Goal: Task Accomplishment & Management: Manage account settings

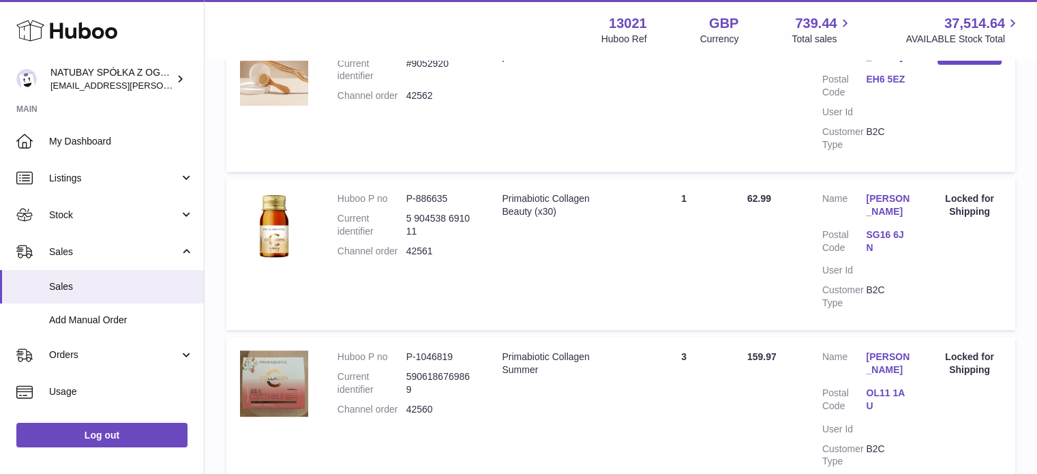
scroll to position [682, 0]
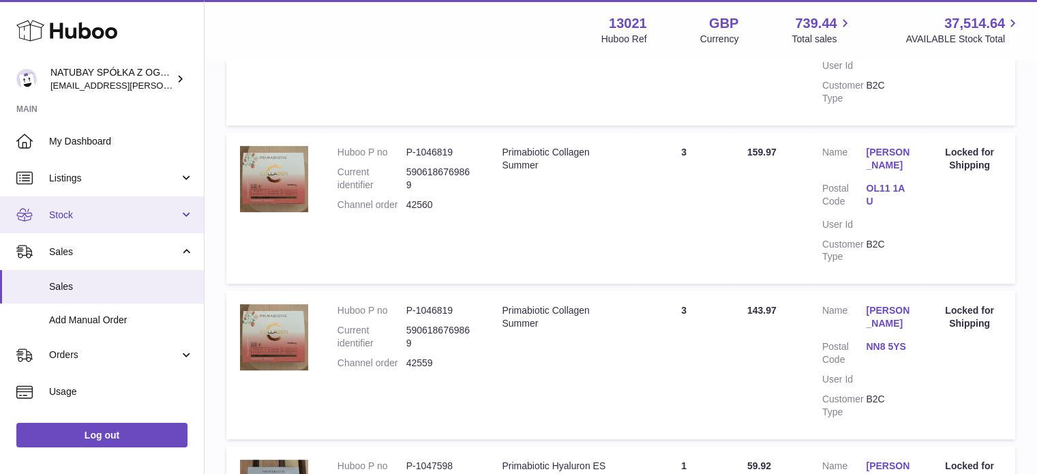
click at [114, 216] on span "Stock" at bounding box center [114, 215] width 130 height 13
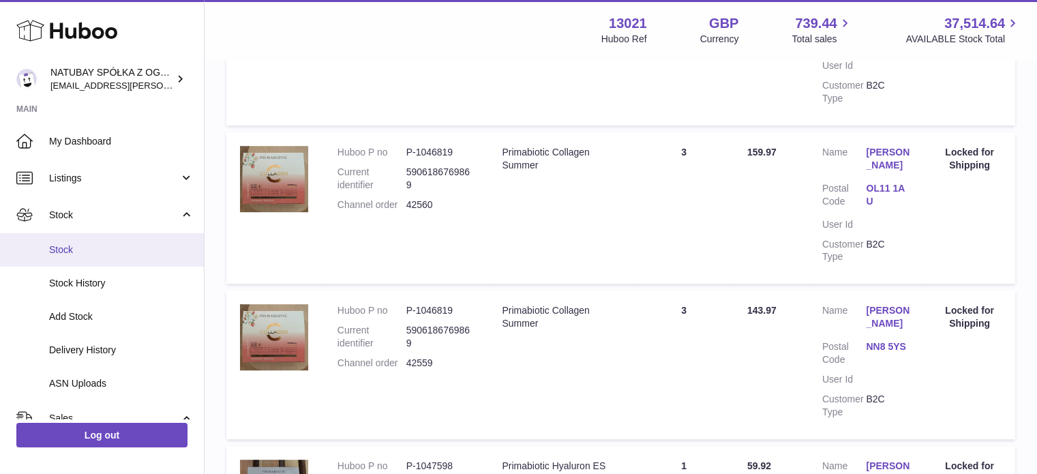
click at [99, 245] on span "Stock" at bounding box center [121, 249] width 144 height 13
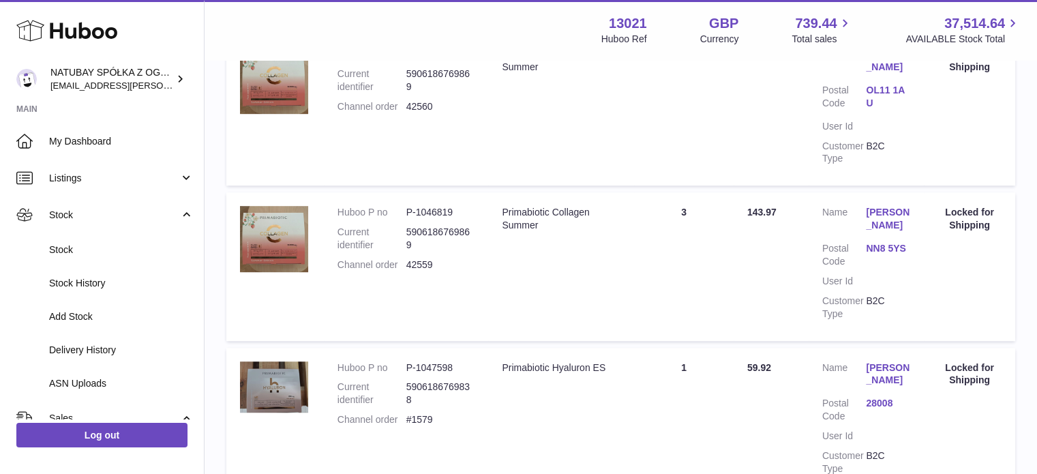
scroll to position [886, 0]
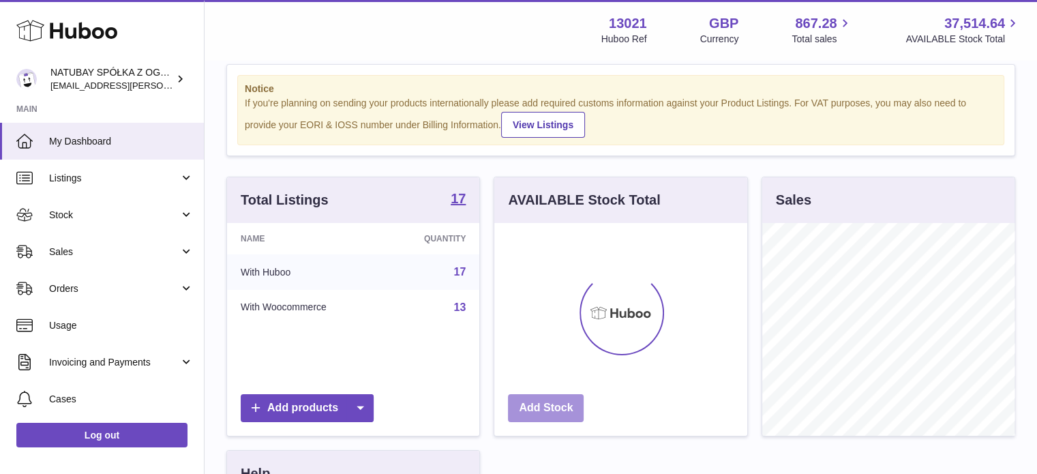
scroll to position [204, 0]
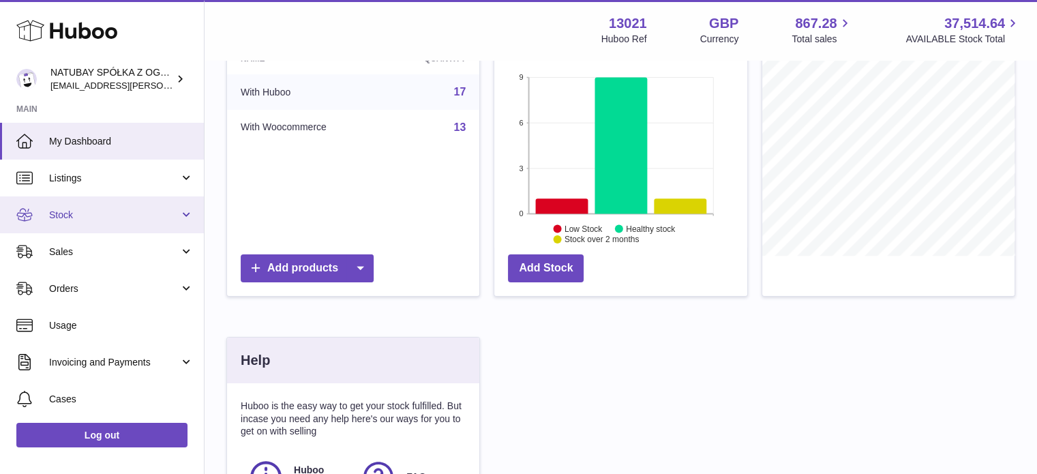
click at [104, 211] on span "Stock" at bounding box center [114, 215] width 130 height 13
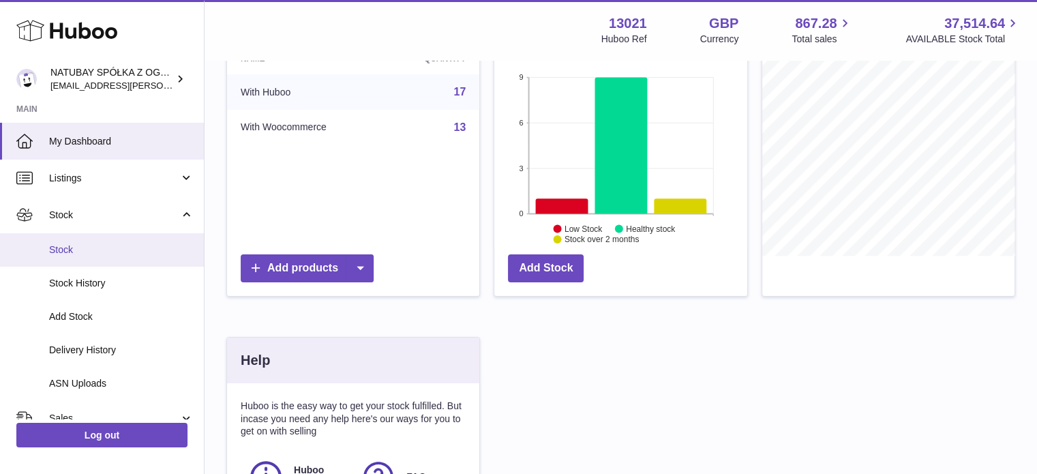
click at [94, 248] on span "Stock" at bounding box center [121, 249] width 144 height 13
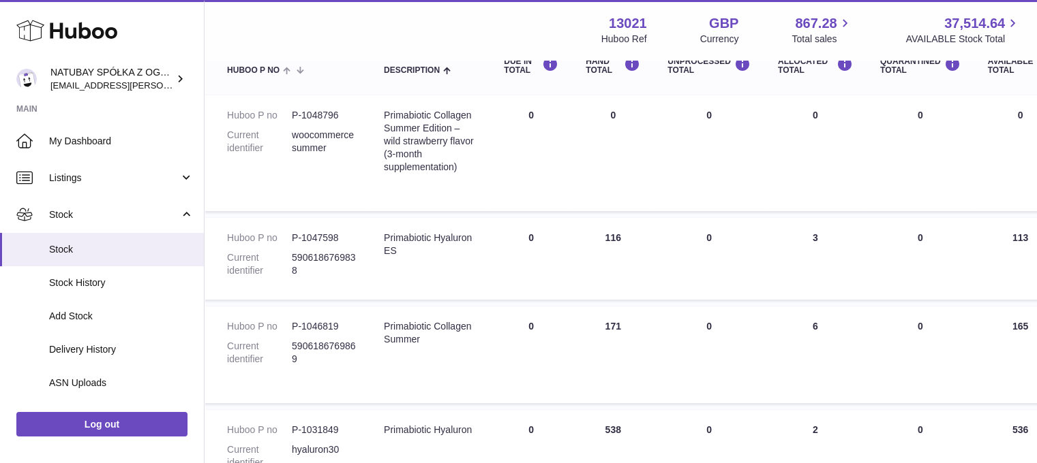
scroll to position [176, 0]
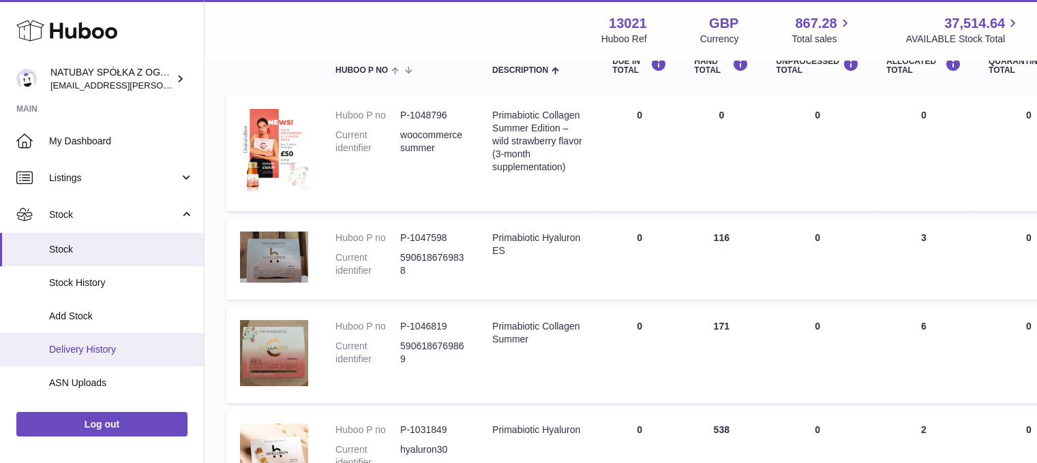
click at [95, 341] on link "Delivery History" at bounding box center [102, 349] width 204 height 33
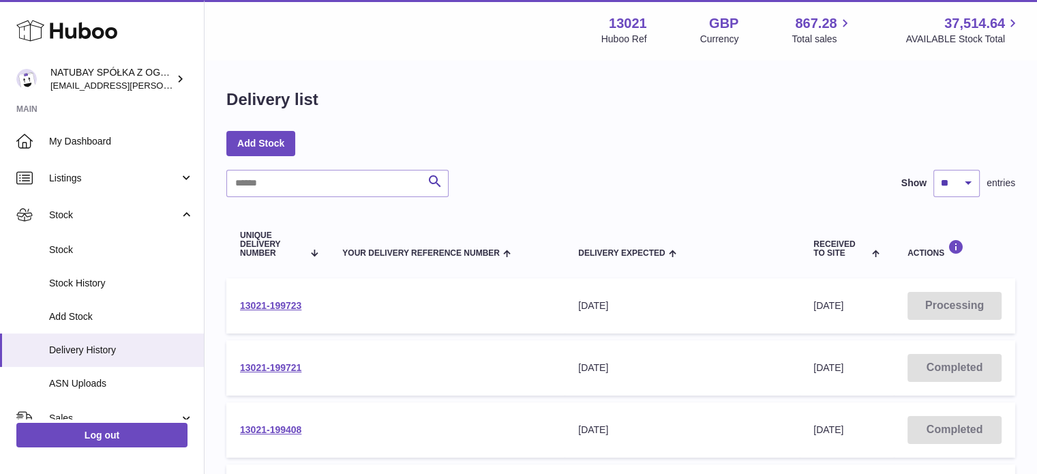
scroll to position [68, 0]
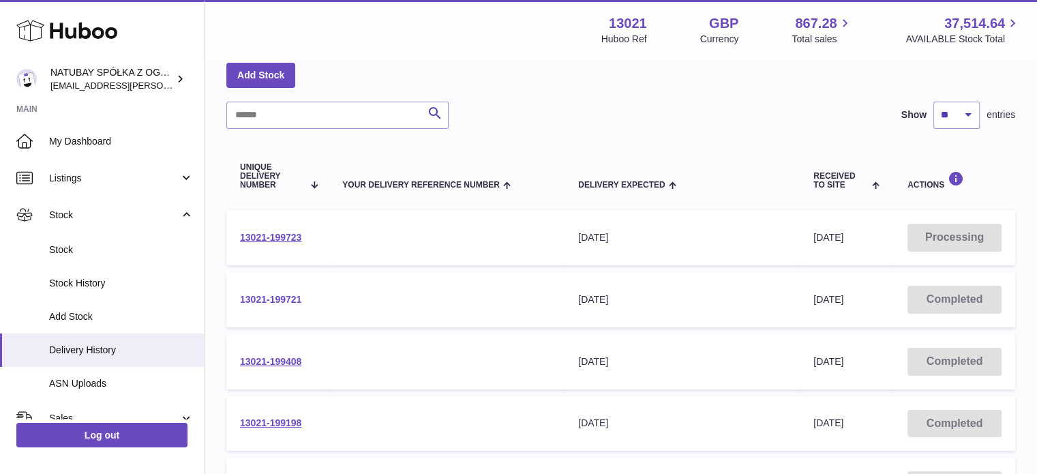
click at [289, 295] on link "13021-199721" at bounding box center [270, 299] width 61 height 11
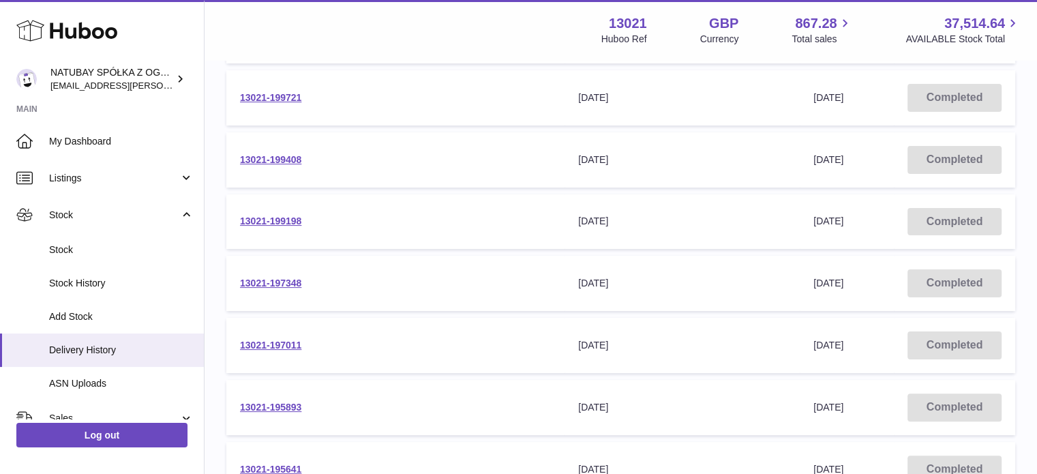
scroll to position [273, 0]
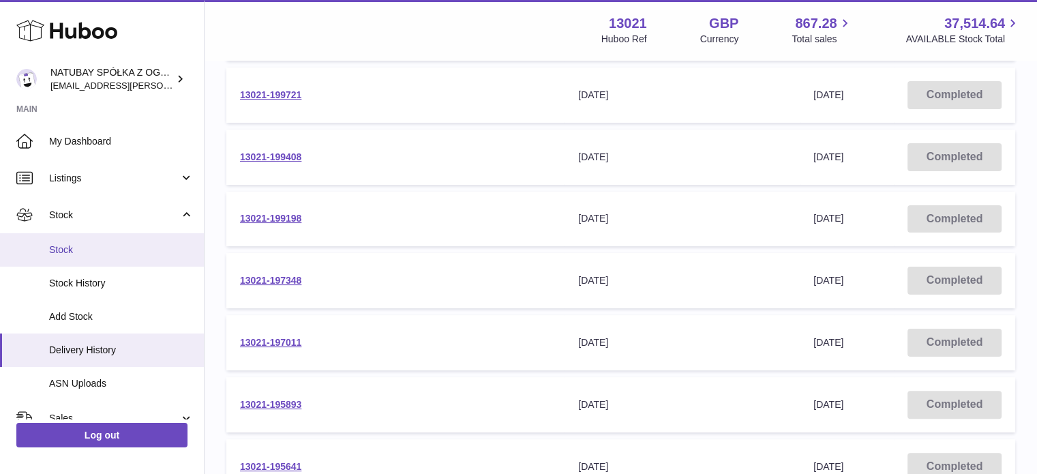
click at [95, 240] on link "Stock" at bounding box center [102, 249] width 204 height 33
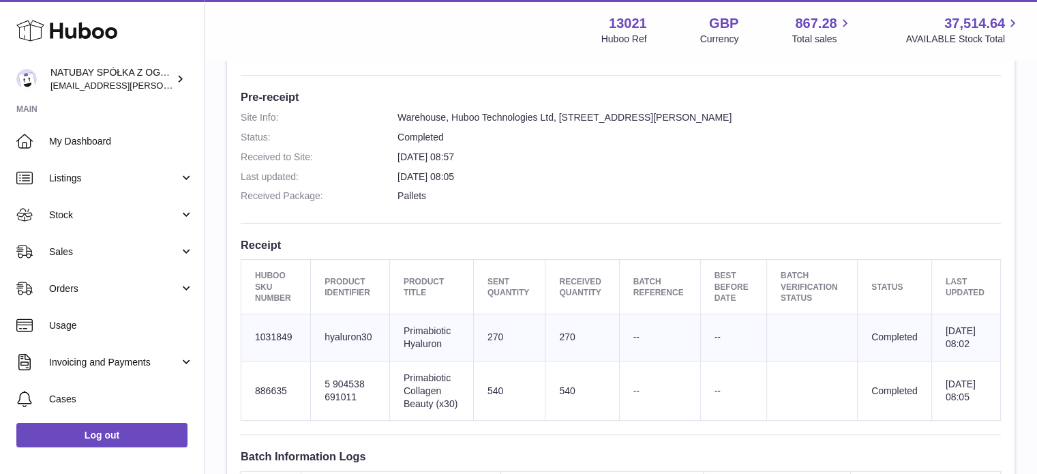
scroll to position [341, 0]
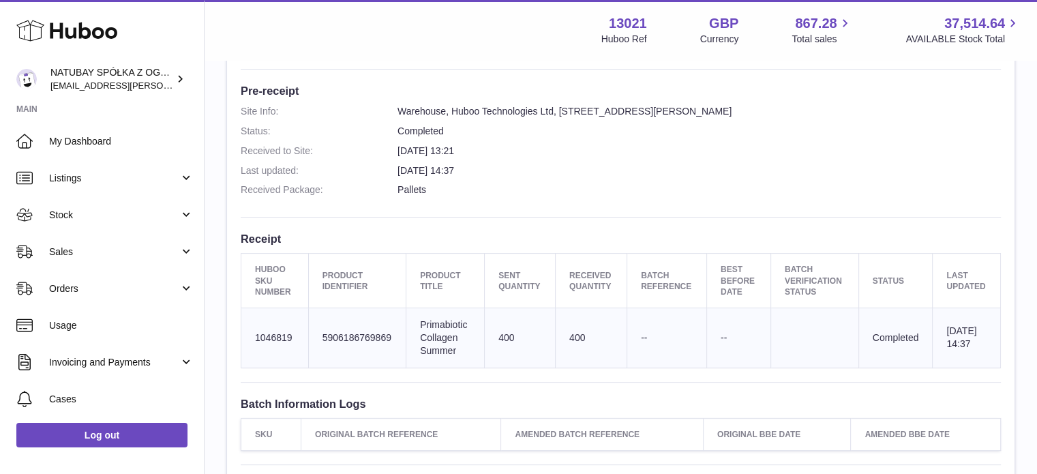
scroll to position [341, 0]
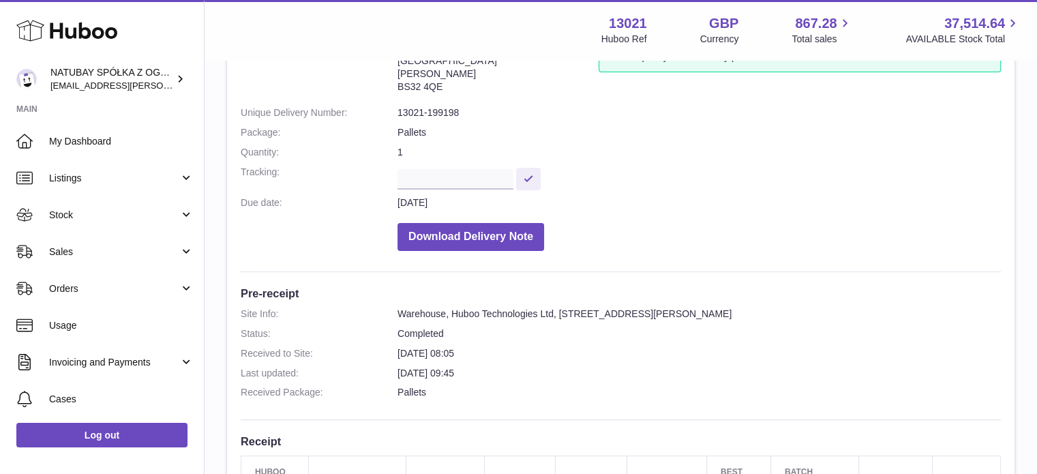
scroll to position [273, 0]
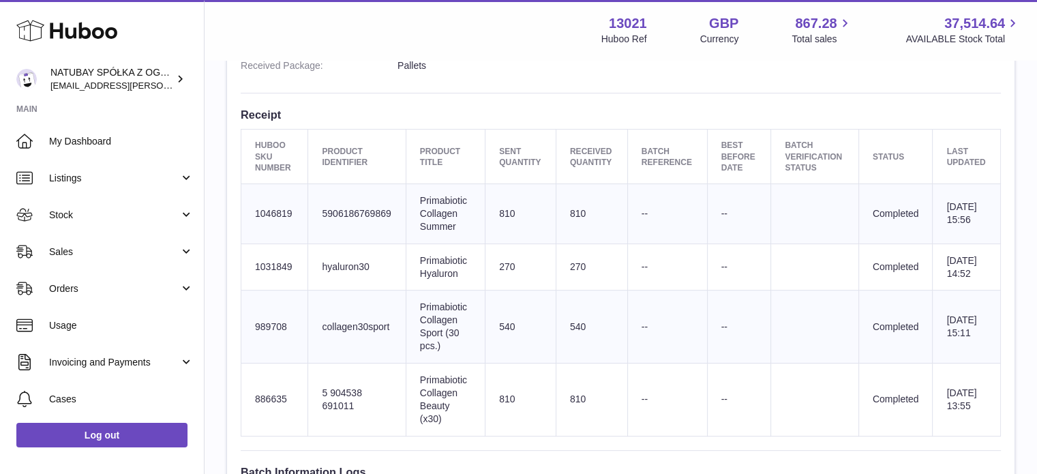
scroll to position [477, 0]
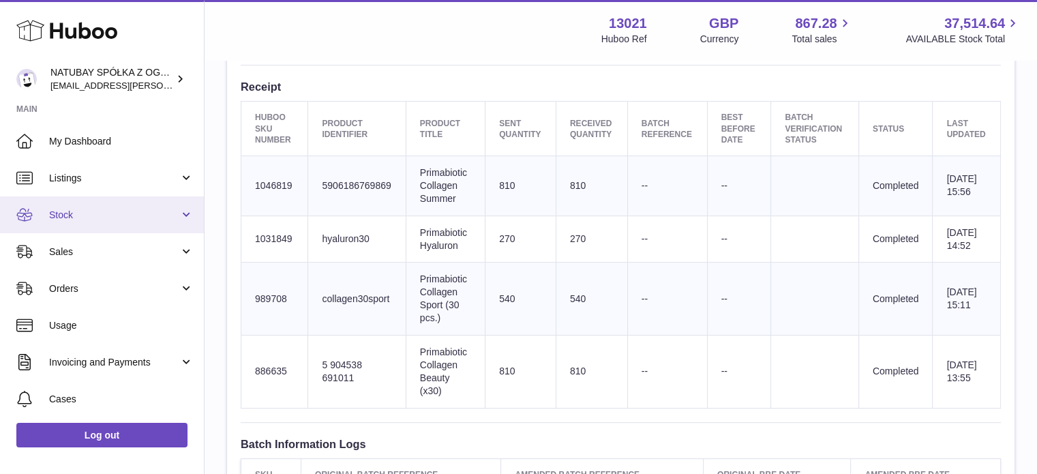
click at [147, 211] on span "Stock" at bounding box center [114, 215] width 130 height 13
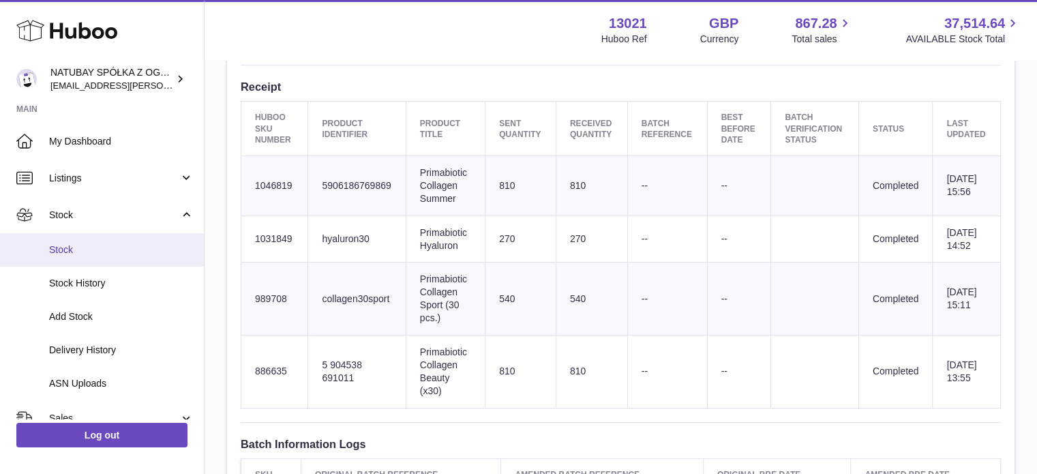
click at [125, 253] on span "Stock" at bounding box center [121, 249] width 144 height 13
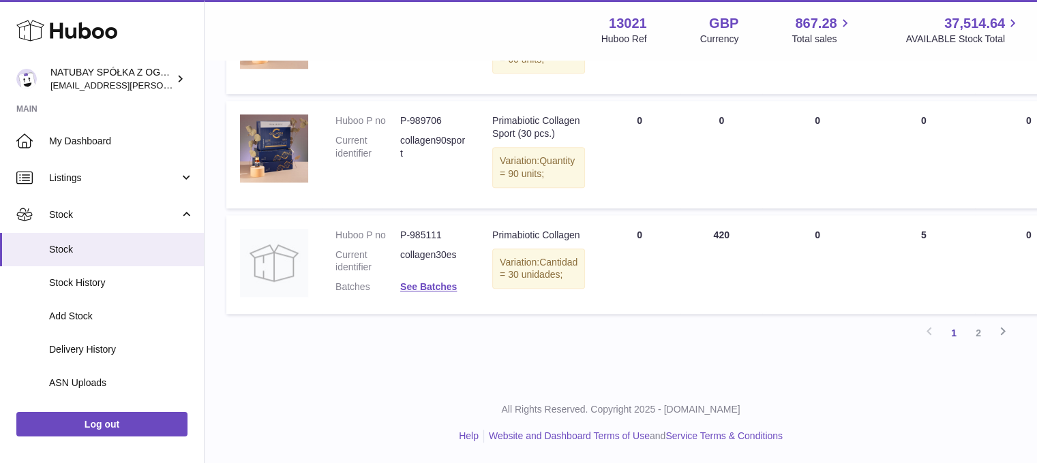
scroll to position [1159, 0]
click at [985, 346] on link "2" at bounding box center [978, 333] width 25 height 25
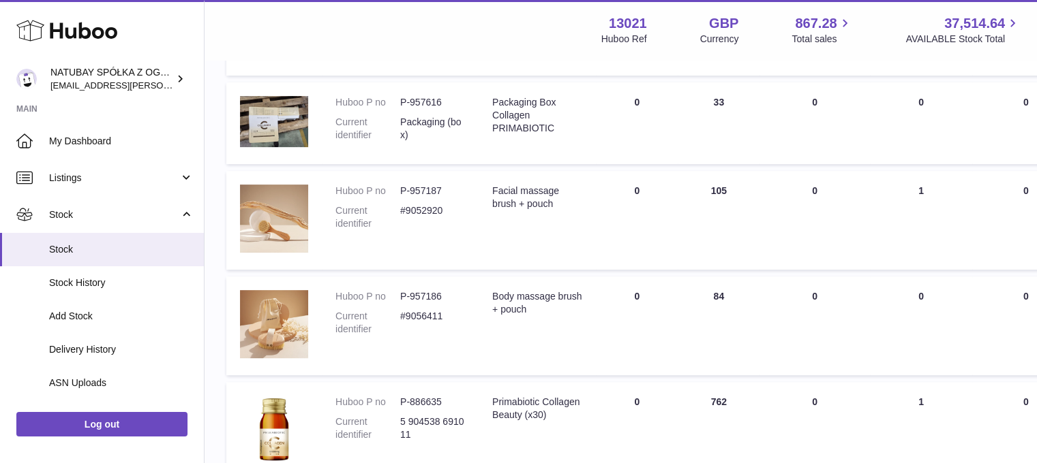
scroll to position [607, 0]
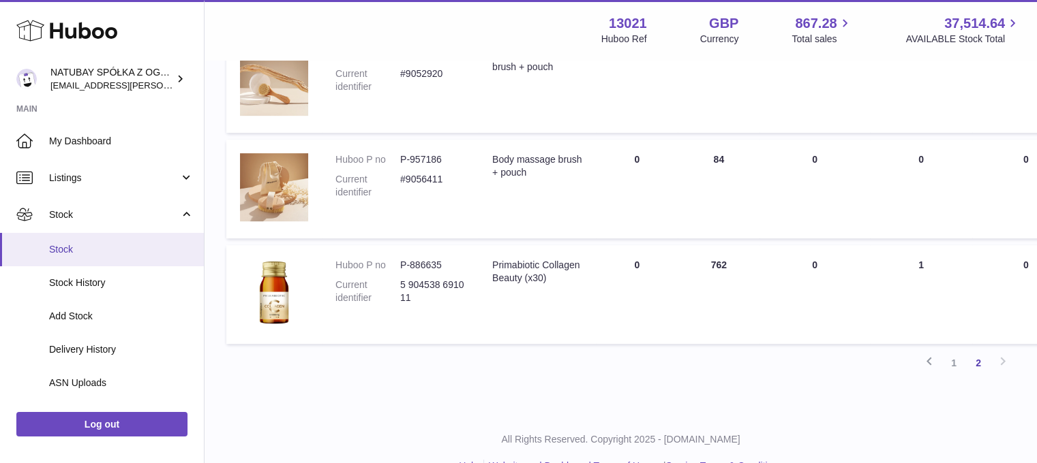
click at [74, 240] on link "Stock" at bounding box center [102, 249] width 204 height 33
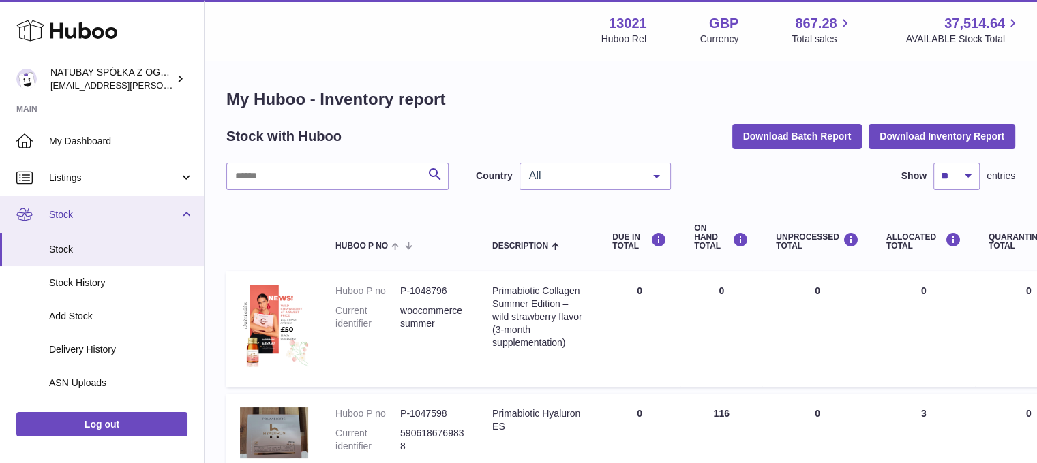
click at [78, 202] on link "Stock" at bounding box center [102, 214] width 204 height 37
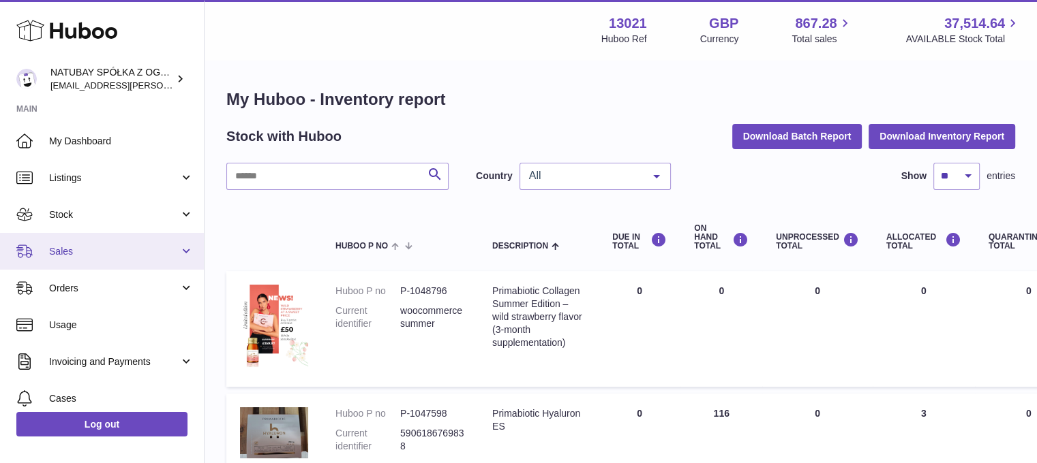
click at [79, 252] on span "Sales" at bounding box center [114, 251] width 130 height 13
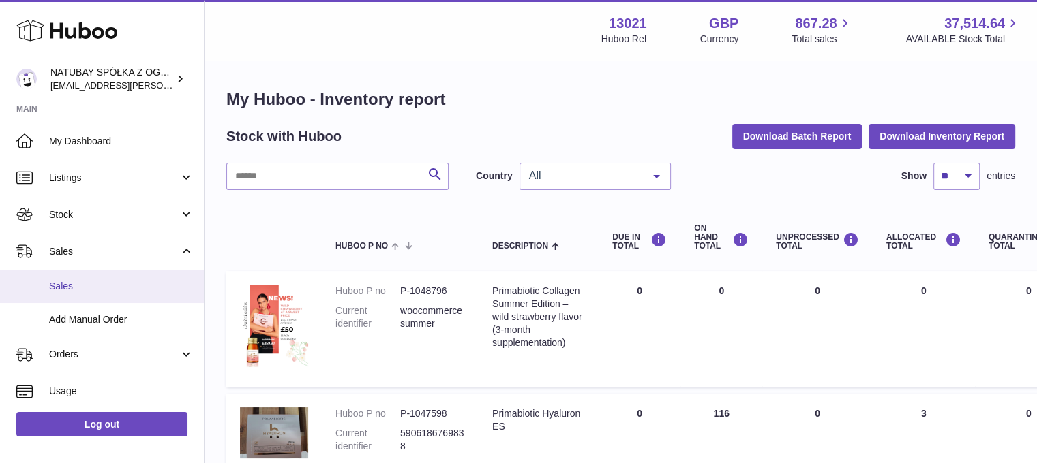
click at [78, 278] on link "Sales" at bounding box center [102, 286] width 204 height 33
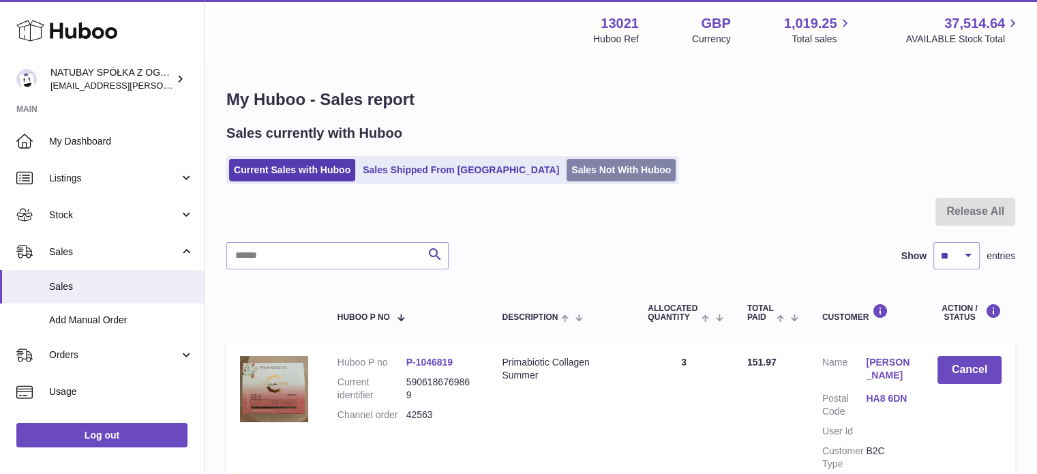
click at [566, 174] on link "Sales Not With Huboo" at bounding box center [620, 170] width 109 height 22
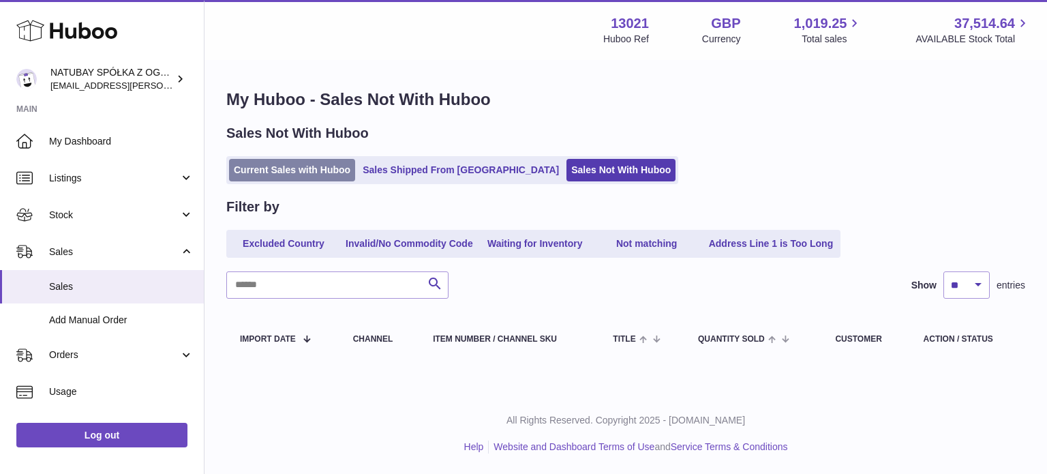
click at [264, 176] on link "Current Sales with Huboo" at bounding box center [292, 170] width 126 height 22
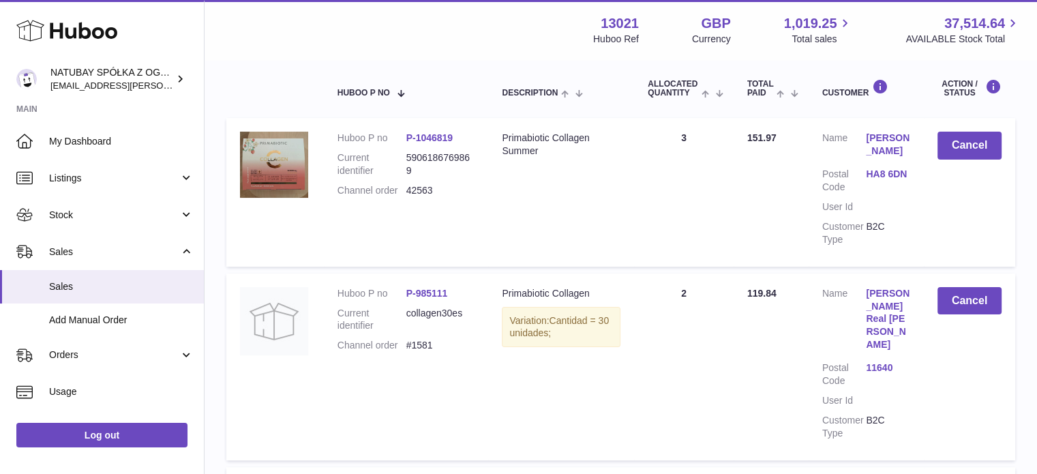
scroll to position [204, 0]
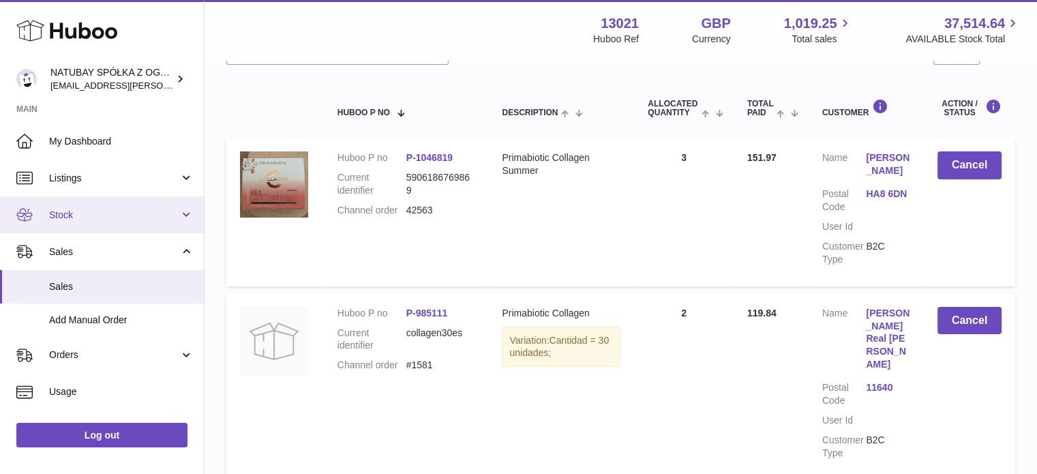
click at [75, 204] on link "Stock" at bounding box center [102, 214] width 204 height 37
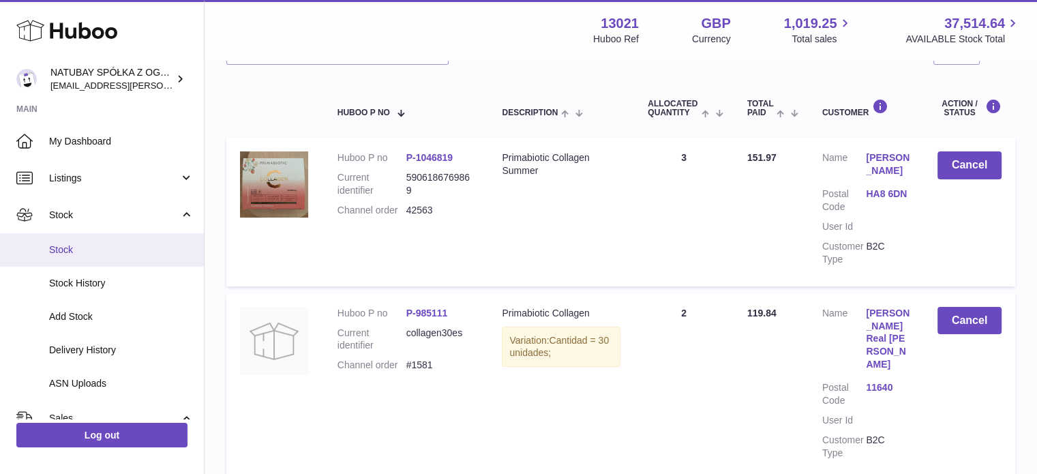
click at [82, 244] on span "Stock" at bounding box center [121, 249] width 144 height 13
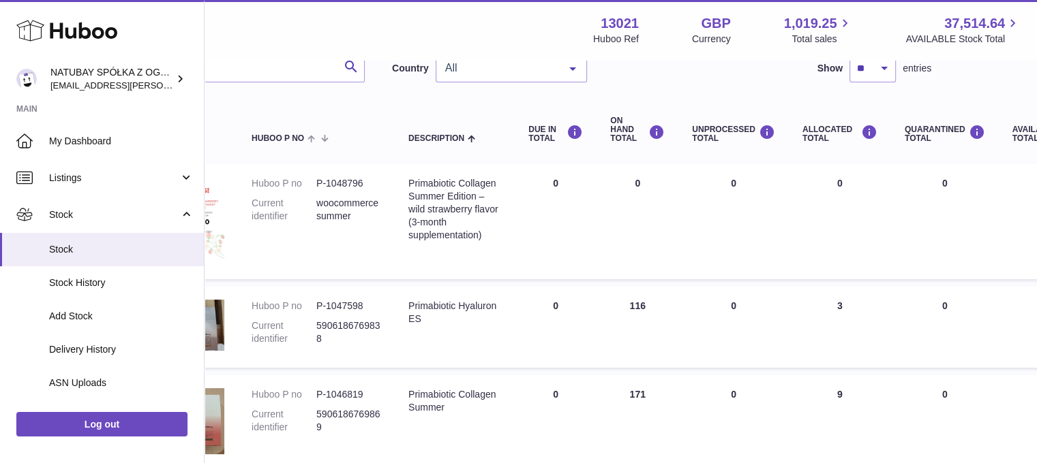
scroll to position [108, 0]
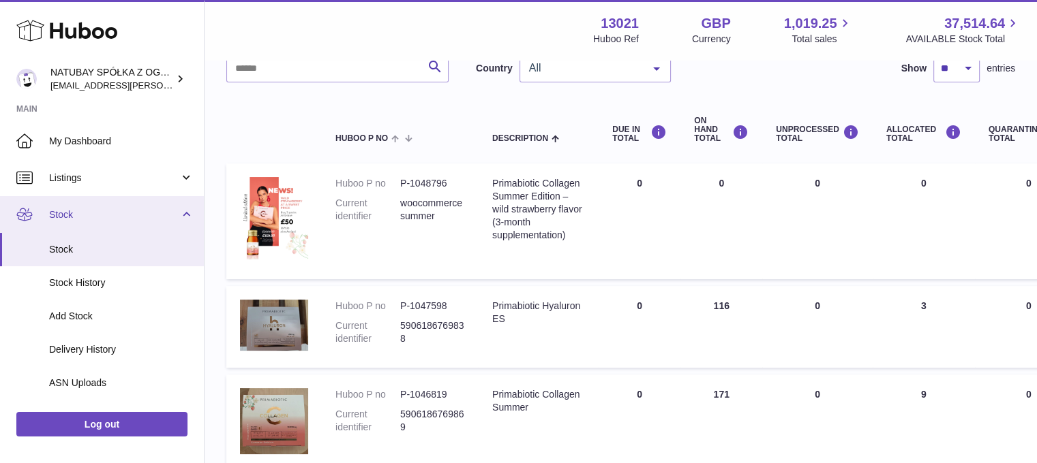
click at [121, 220] on span "Stock" at bounding box center [114, 215] width 130 height 13
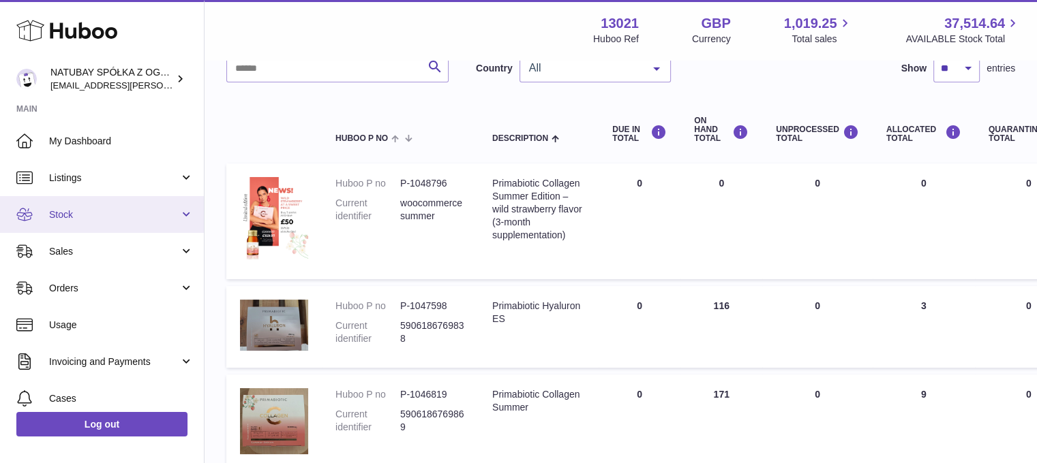
click at [91, 228] on link "Stock" at bounding box center [102, 214] width 204 height 37
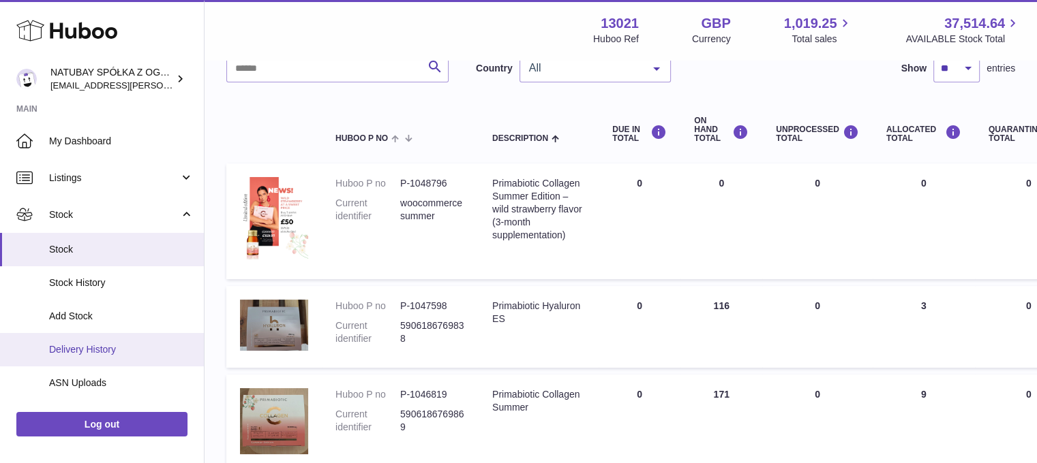
click at [87, 335] on link "Delivery History" at bounding box center [102, 349] width 204 height 33
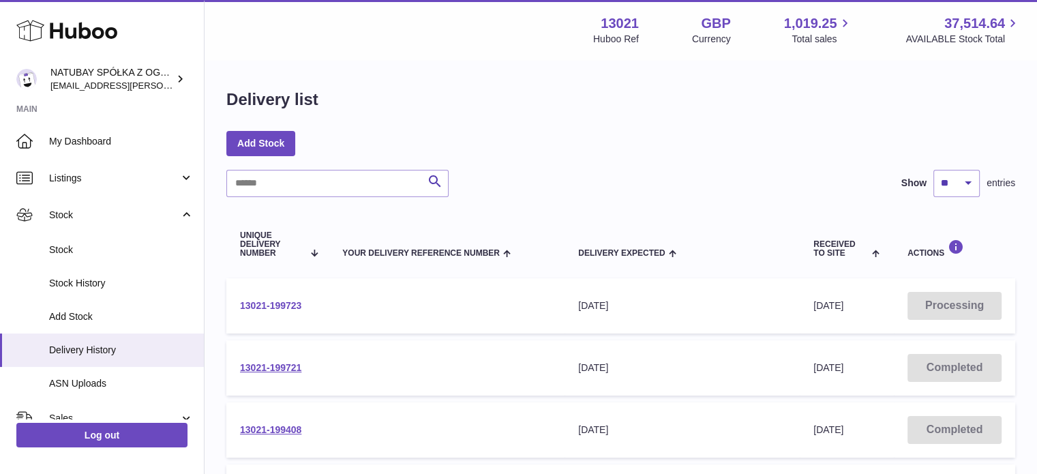
click at [296, 307] on link "13021-199723" at bounding box center [270, 305] width 61 height 11
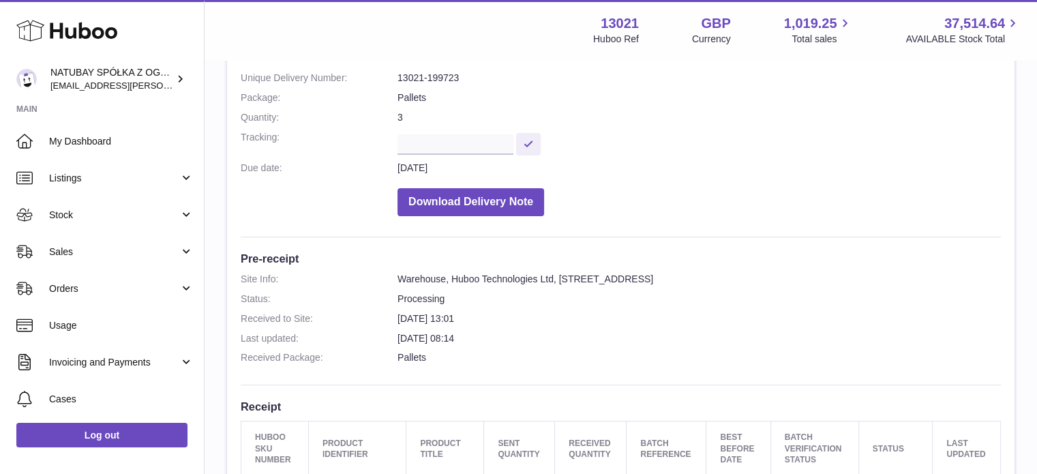
scroll to position [68, 0]
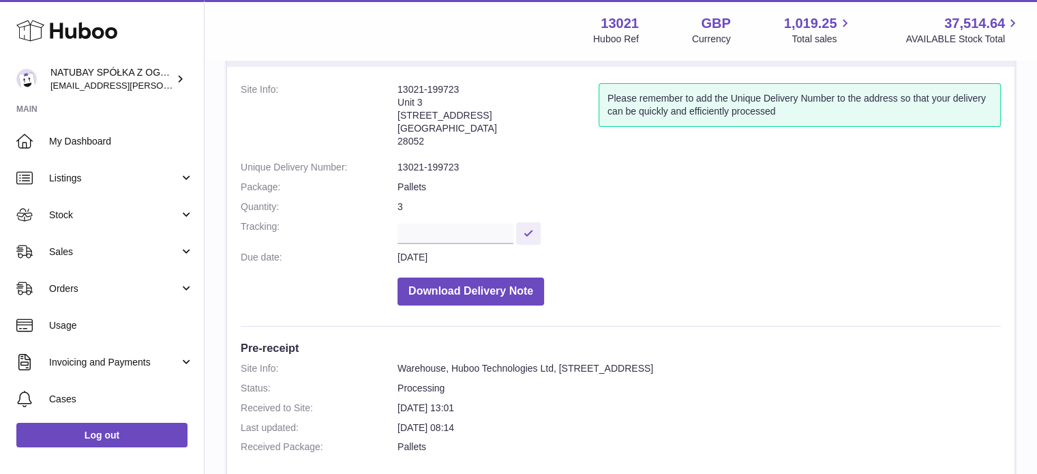
click at [458, 87] on address "13021-199723 Unit 3 Calle de Cerceda 20 Madrid 28052" at bounding box center [497, 118] width 201 height 71
drag, startPoint x: 459, startPoint y: 87, endPoint x: 390, endPoint y: 89, distance: 68.8
click at [390, 89] on dl "Site Info: 13021-199723 Unit 3 Calle de Cerceda 20 Madrid 28052 Please remember…" at bounding box center [621, 197] width 760 height 229
copy dl "13021-199723"
click at [431, 107] on address "13021-199723 Unit 3 Calle de Cerceda 20 Madrid 28052" at bounding box center [497, 118] width 201 height 71
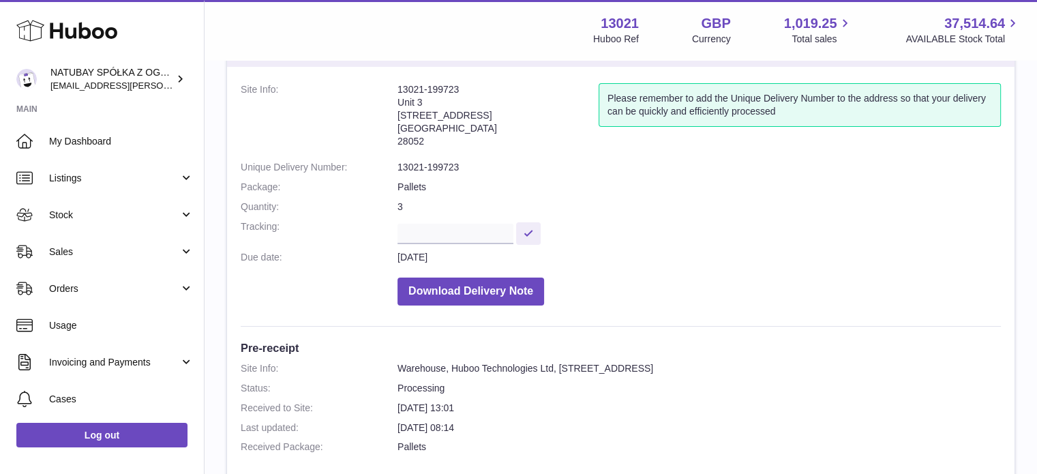
drag, startPoint x: 457, startPoint y: 84, endPoint x: 398, endPoint y: 82, distance: 59.3
click at [398, 83] on address "13021-199723 Unit 3 Calle de Cerceda 20 Madrid 28052" at bounding box center [497, 118] width 201 height 71
copy address "13021-199723"
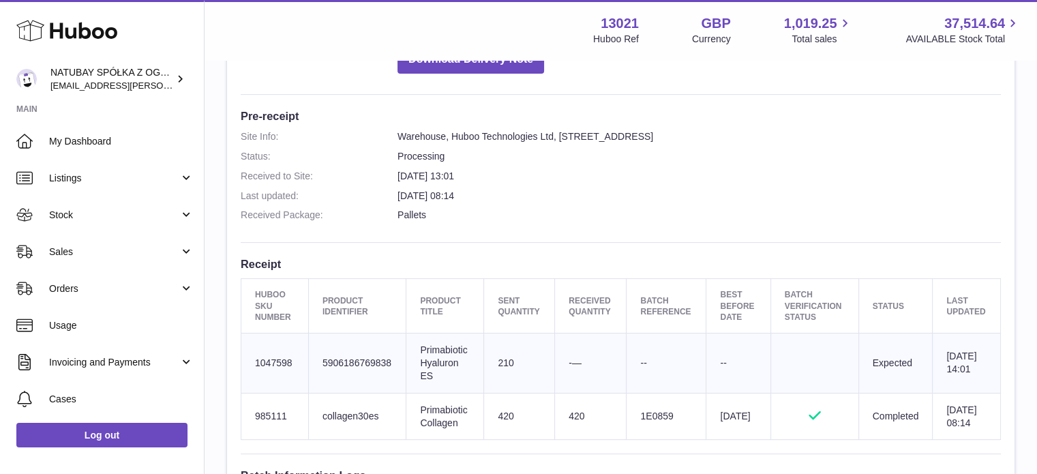
scroll to position [409, 0]
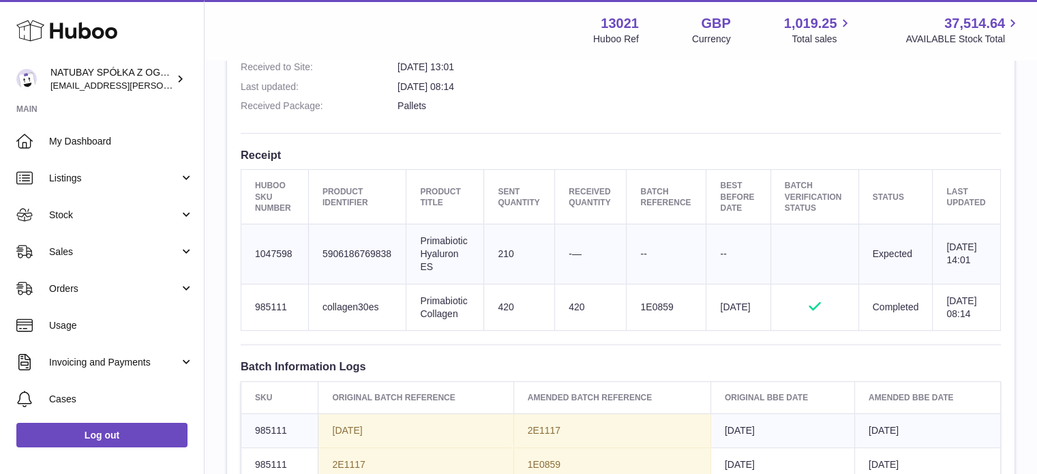
click at [384, 166] on div "Site Info: 13021-199723 Unit 3 Calle de Cerceda 20 Madrid 28052 Please remember…" at bounding box center [620, 153] width 787 height 855
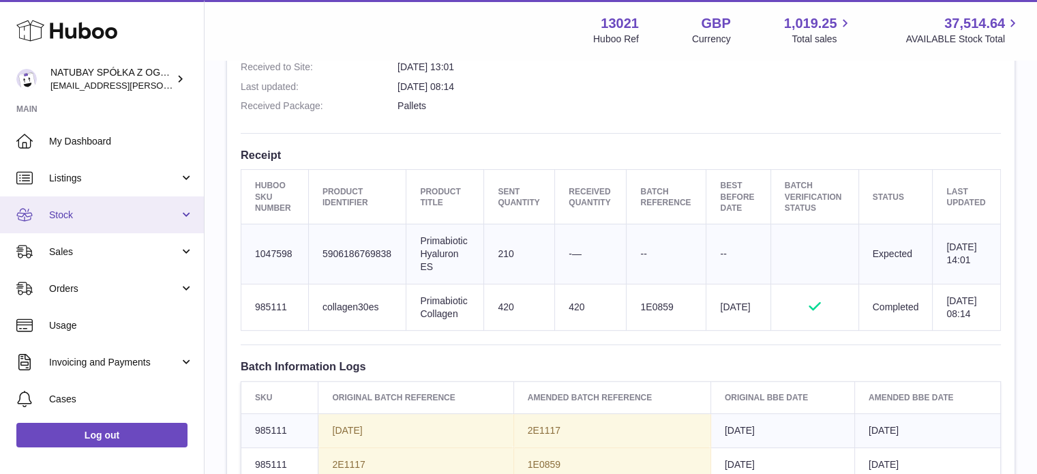
drag, startPoint x: 60, startPoint y: 209, endPoint x: 63, endPoint y: 219, distance: 10.8
click at [60, 209] on span "Stock" at bounding box center [114, 215] width 130 height 13
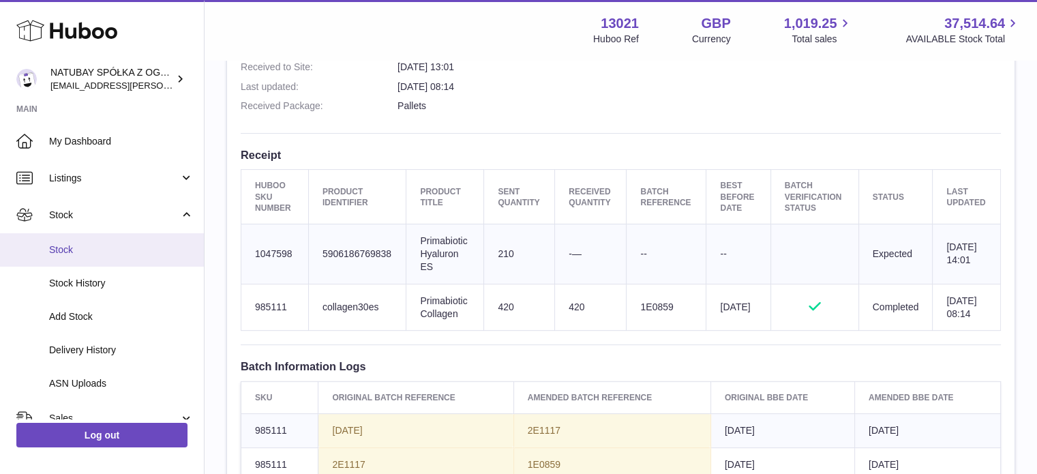
click at [78, 251] on span "Stock" at bounding box center [121, 249] width 144 height 13
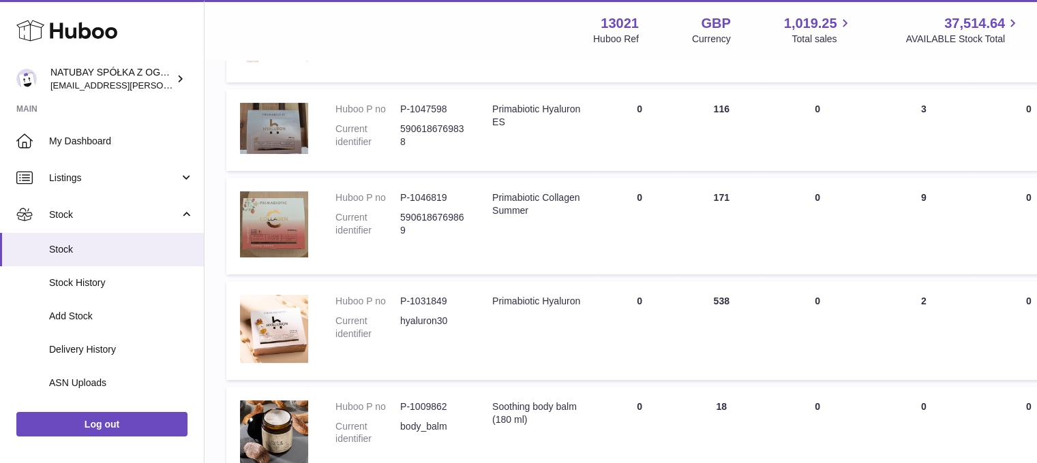
scroll to position [273, 0]
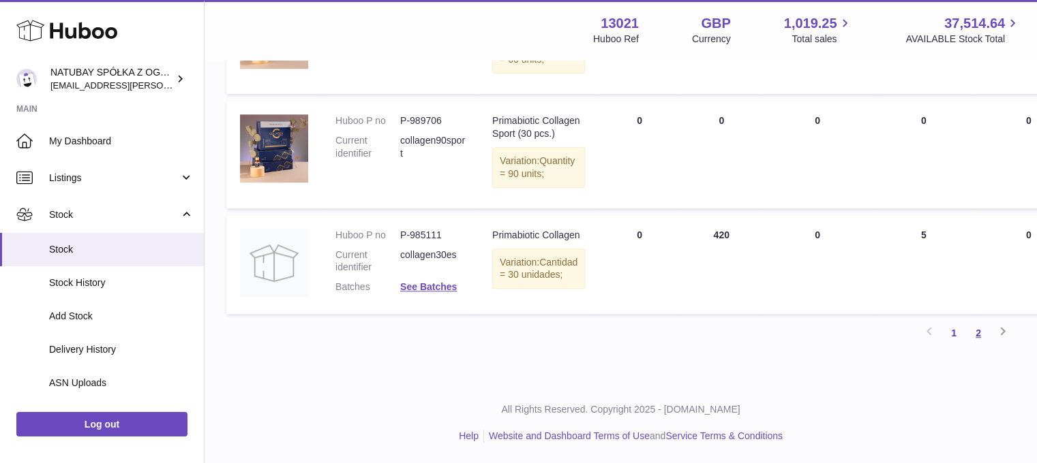
click at [979, 338] on link "2" at bounding box center [978, 333] width 25 height 25
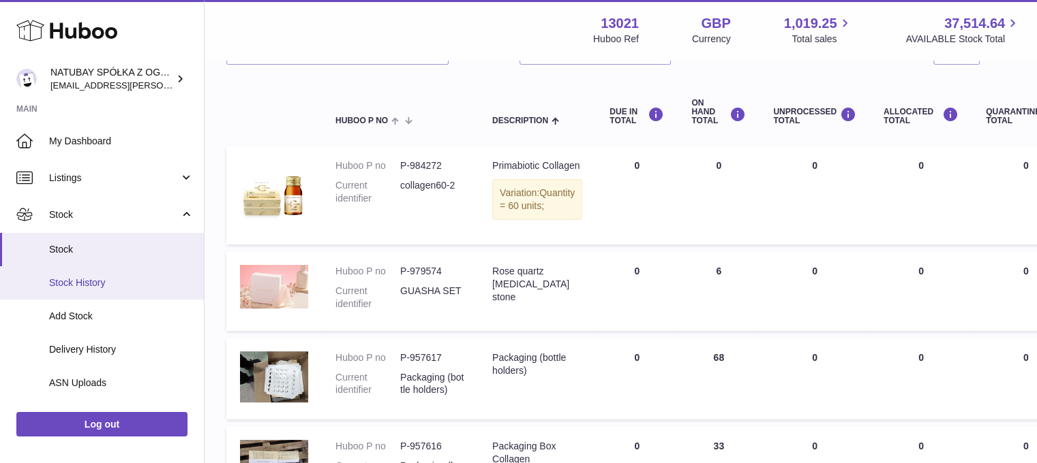
scroll to position [68, 0]
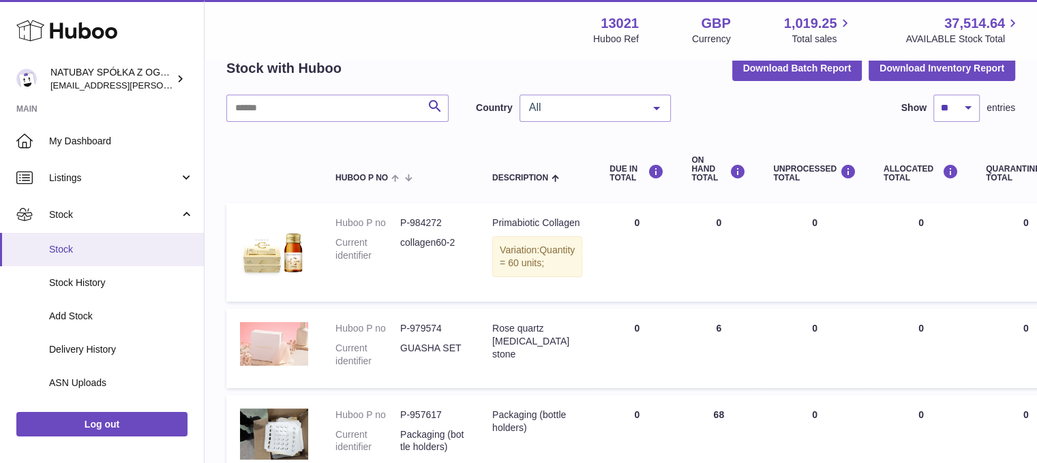
click at [111, 245] on span "Stock" at bounding box center [121, 249] width 144 height 13
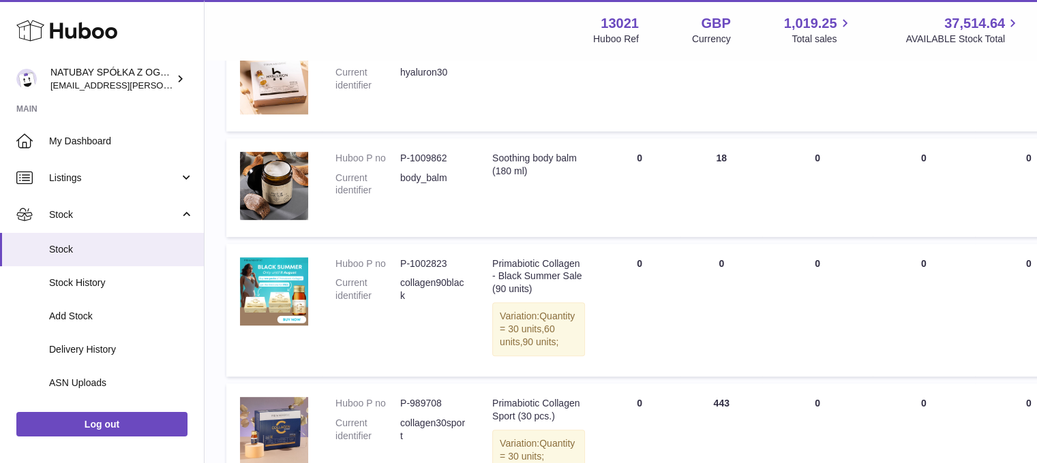
scroll to position [750, 0]
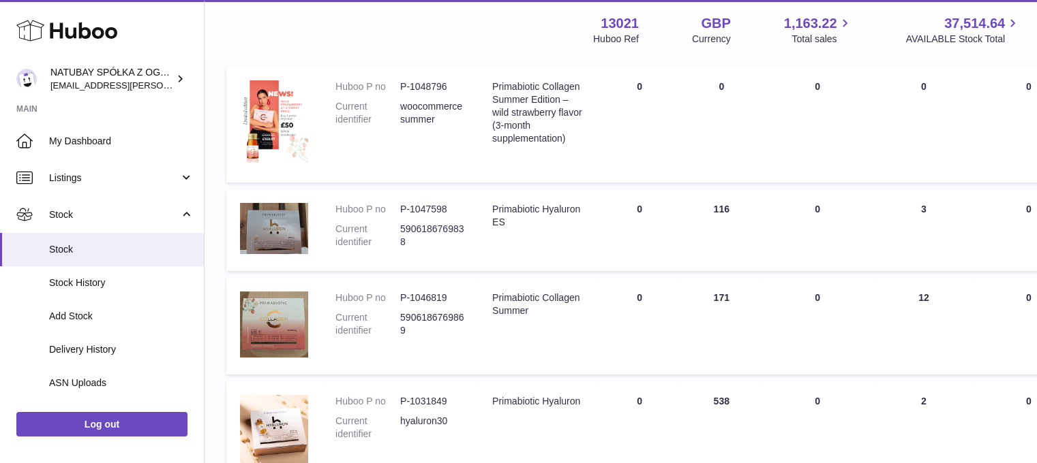
scroll to position [68, 0]
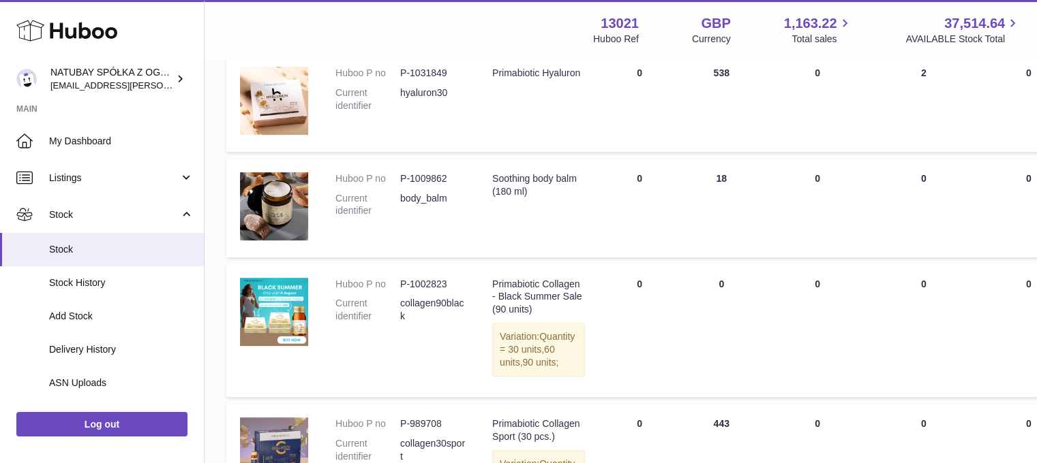
scroll to position [613, 0]
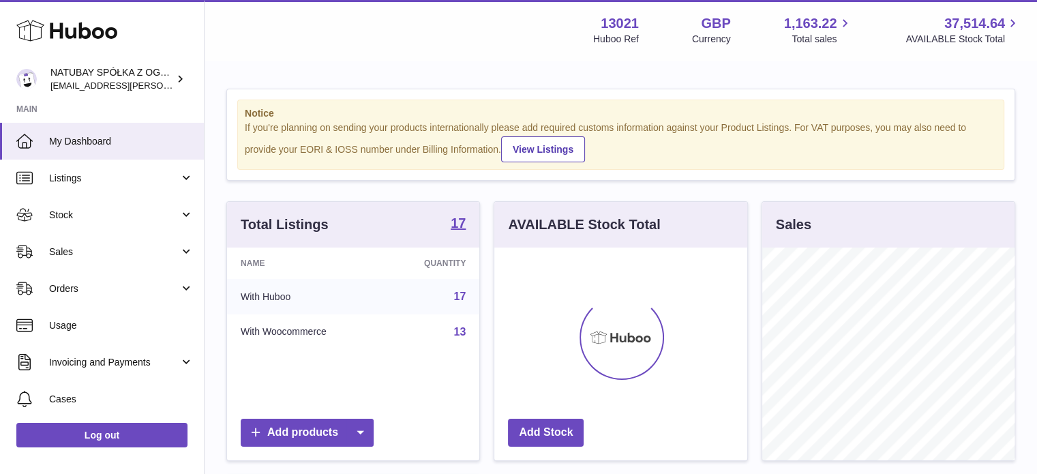
scroll to position [213, 253]
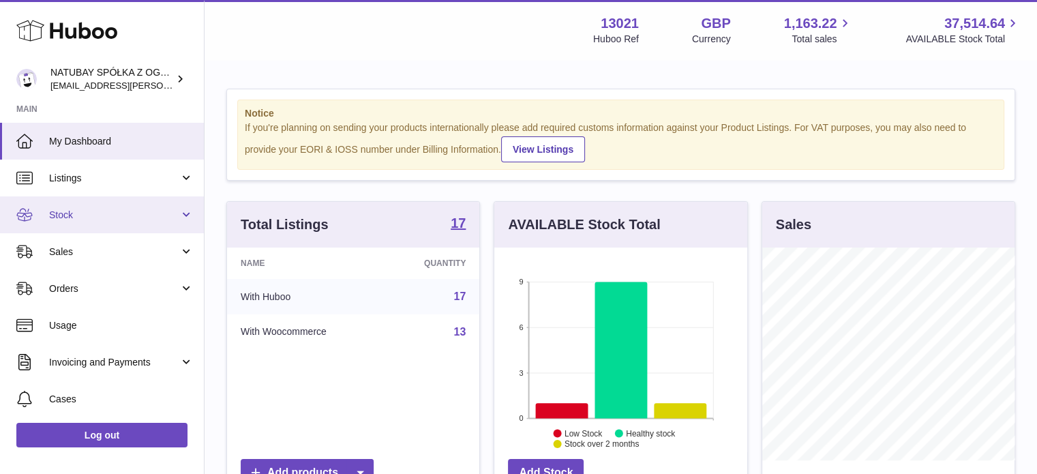
click at [155, 221] on link "Stock" at bounding box center [102, 214] width 204 height 37
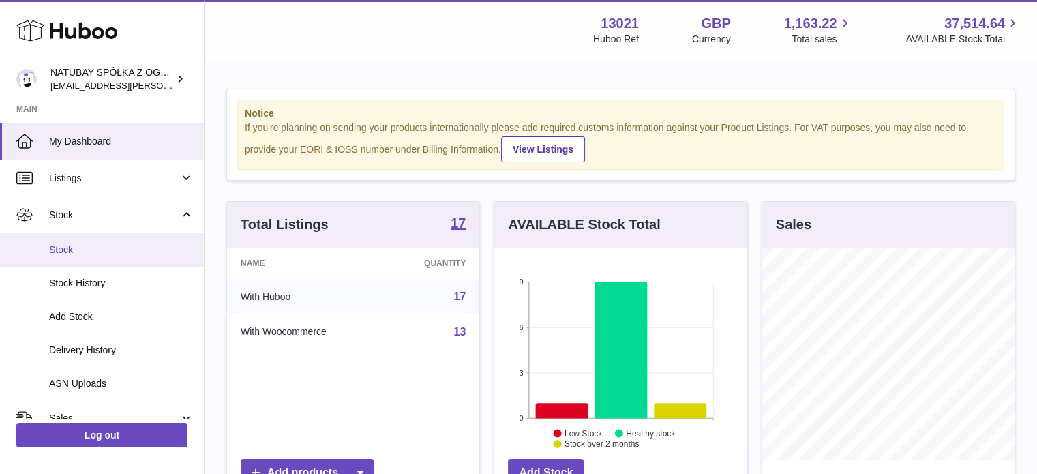
click at [120, 253] on span "Stock" at bounding box center [121, 249] width 144 height 13
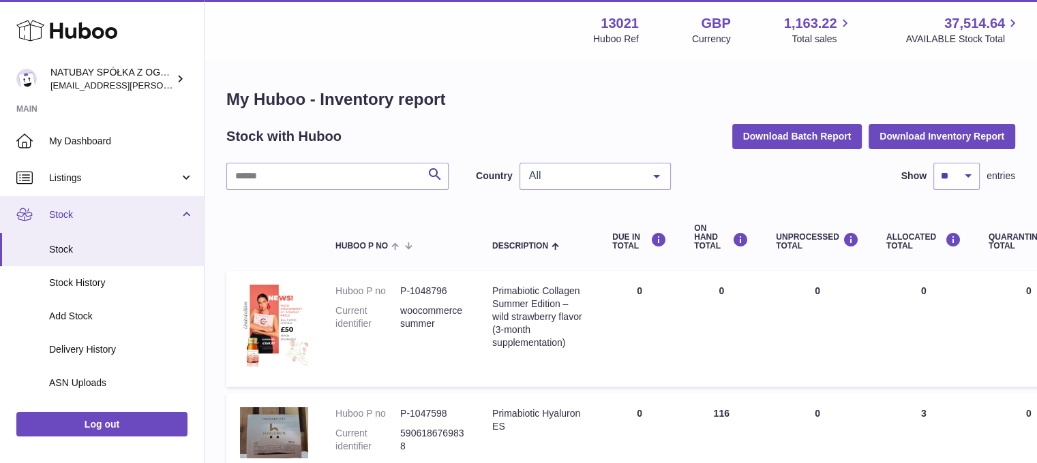
click at [96, 209] on span "Stock" at bounding box center [114, 215] width 130 height 13
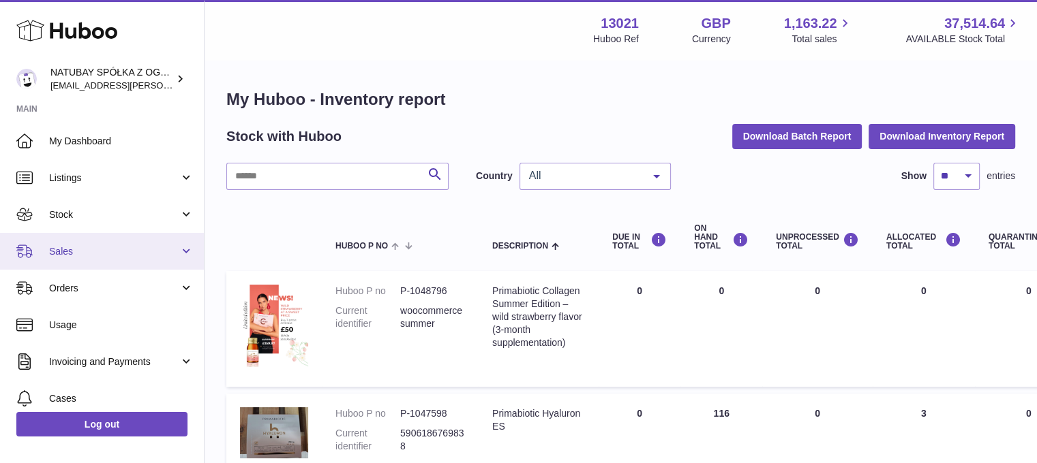
click at [104, 247] on ul "My Dashboard Listings Not with Huboo Listings with Huboo Bundles Stock Stock St…" at bounding box center [102, 325] width 204 height 405
click at [111, 256] on span "Sales" at bounding box center [114, 251] width 130 height 13
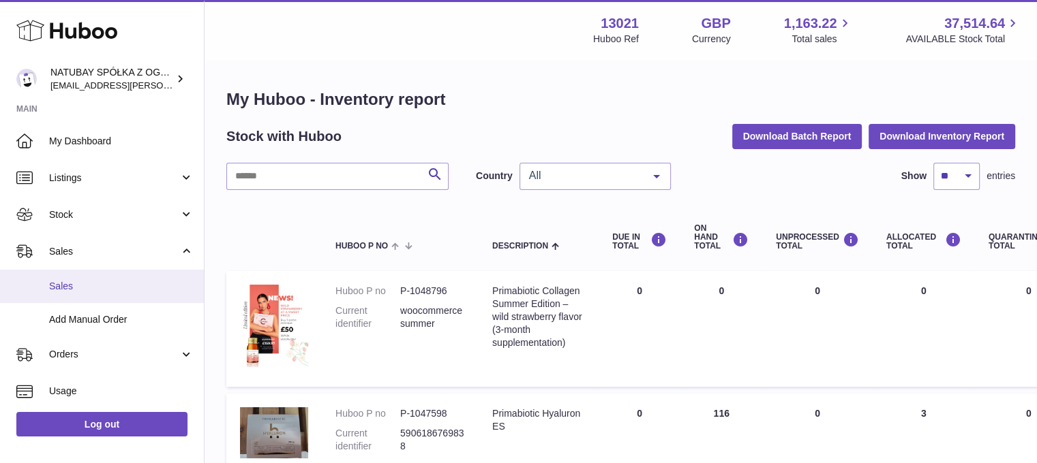
click at [125, 294] on link "Sales" at bounding box center [102, 286] width 204 height 33
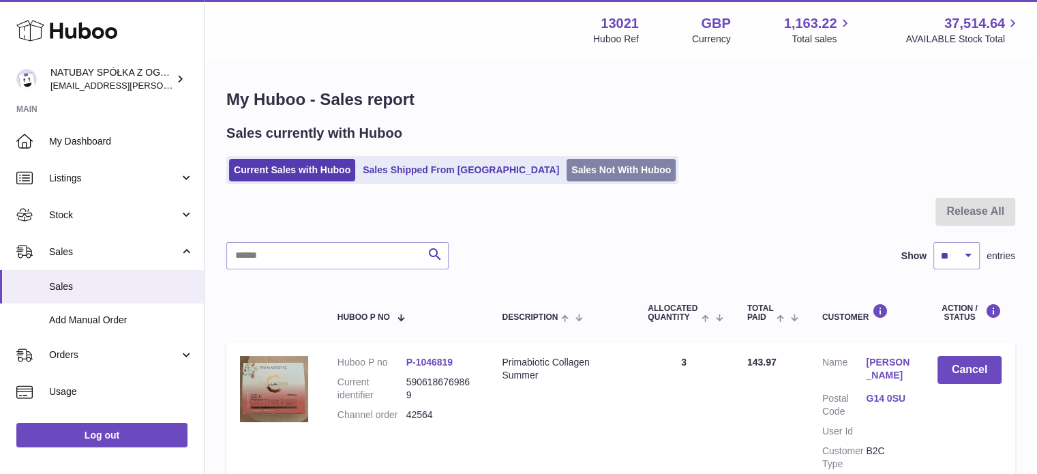
click at [566, 162] on link "Sales Not With Huboo" at bounding box center [620, 170] width 109 height 22
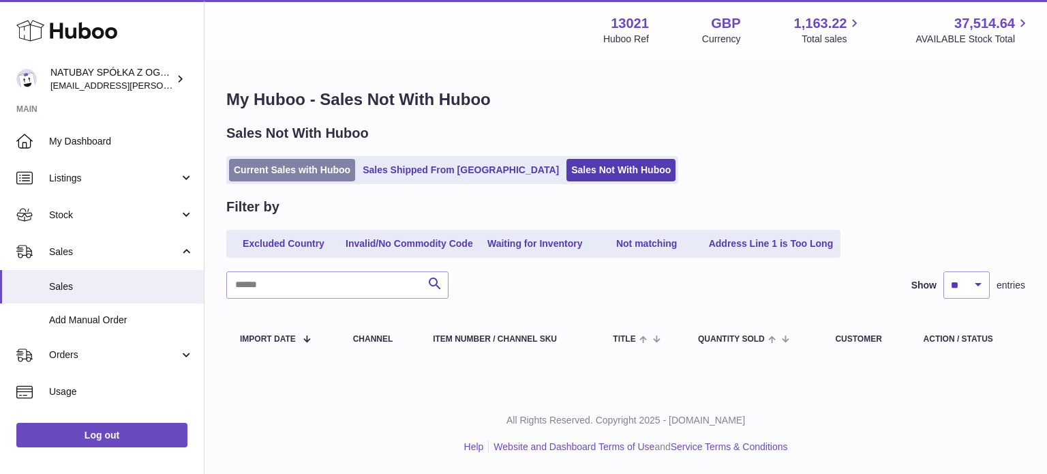
click at [290, 168] on link "Current Sales with Huboo" at bounding box center [292, 170] width 126 height 22
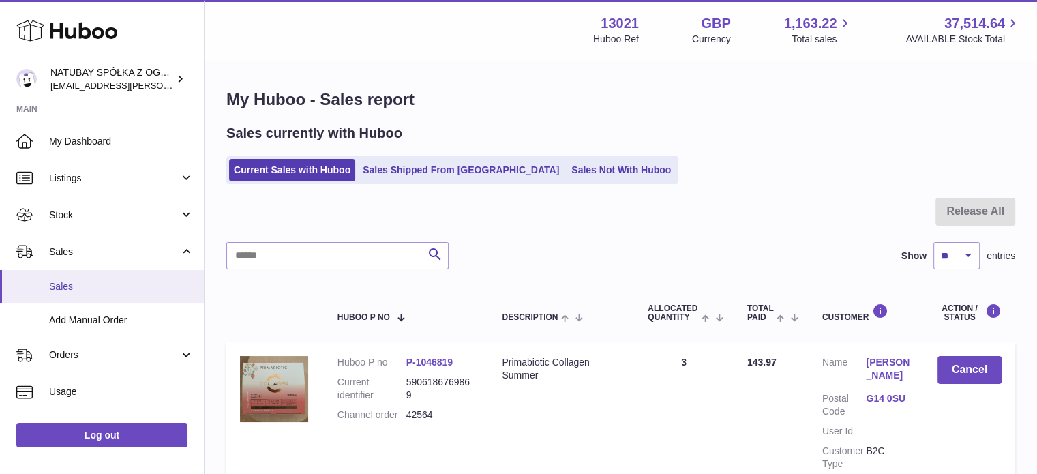
click at [129, 277] on link "Sales" at bounding box center [102, 286] width 204 height 33
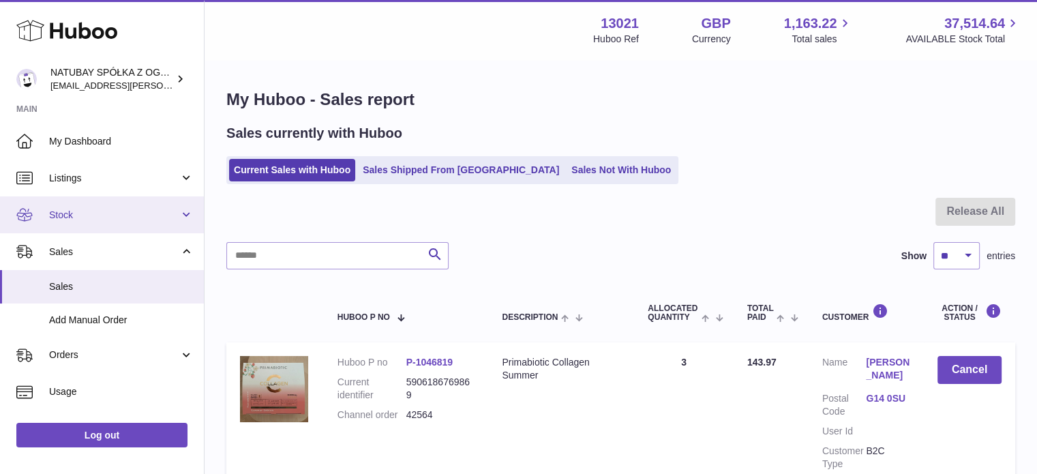
click at [134, 206] on link "Stock" at bounding box center [102, 214] width 204 height 37
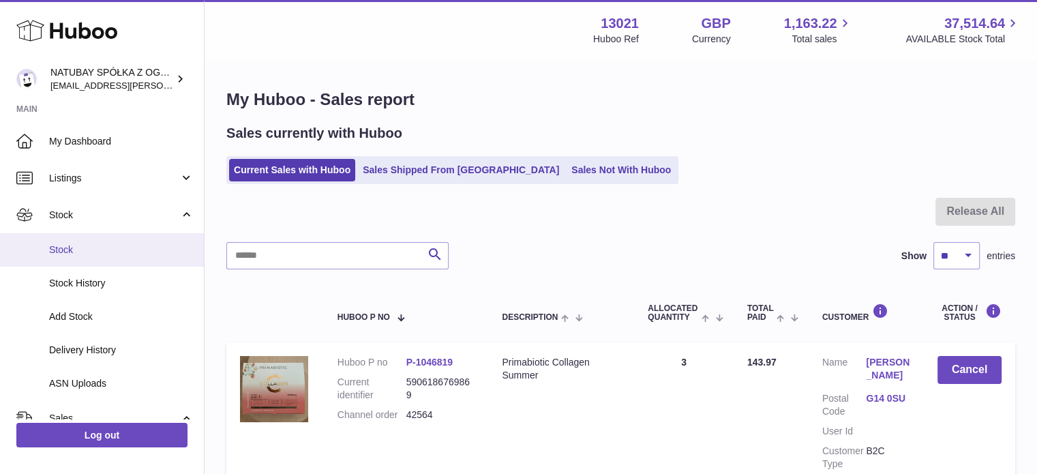
click at [108, 244] on span "Stock" at bounding box center [121, 249] width 144 height 13
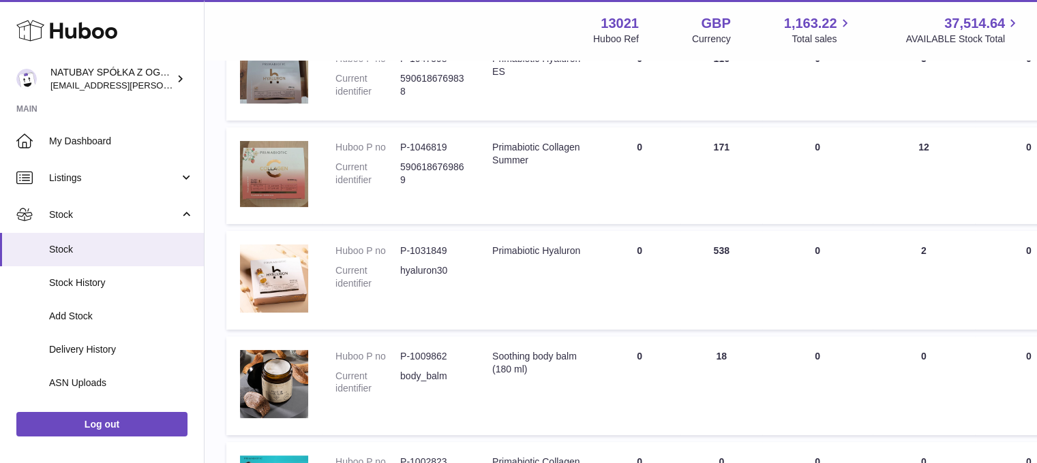
scroll to position [273, 0]
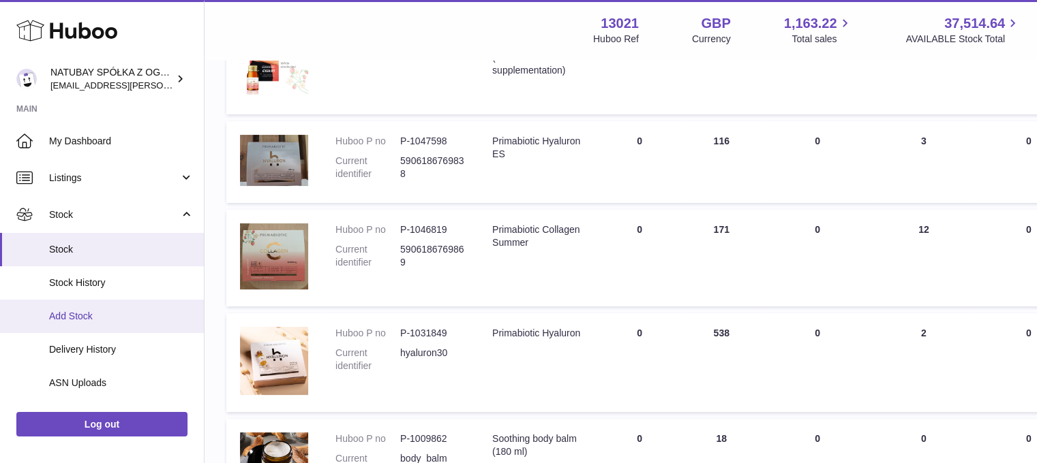
click at [99, 320] on span "Add Stock" at bounding box center [121, 316] width 144 height 13
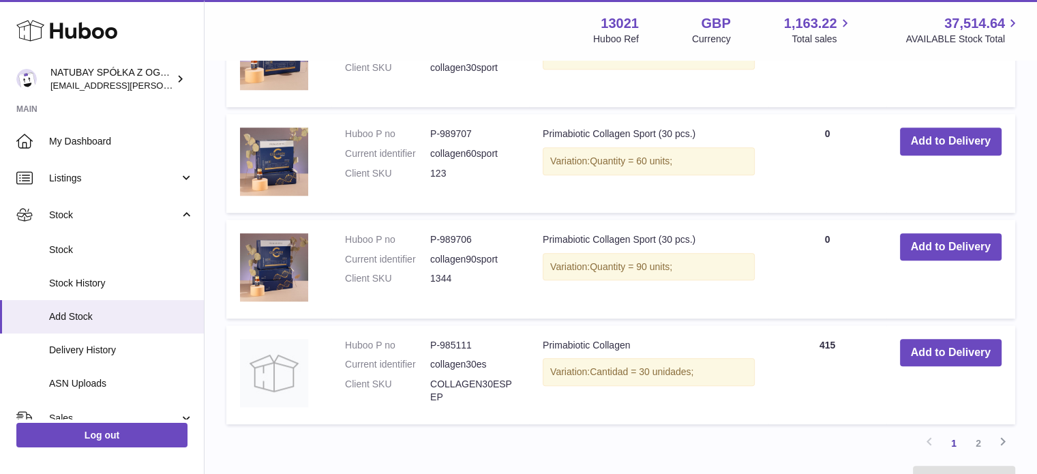
scroll to position [1159, 0]
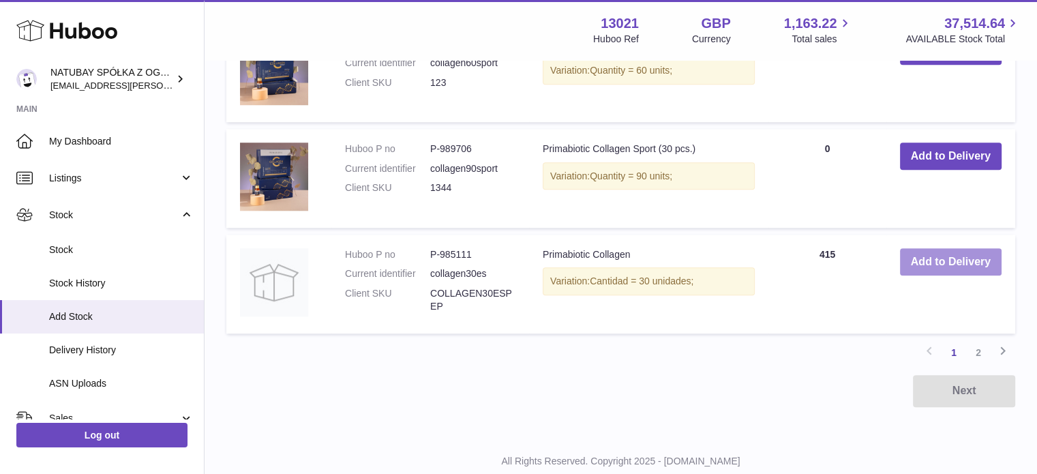
click at [939, 266] on button "Add to Delivery" at bounding box center [951, 262] width 102 height 28
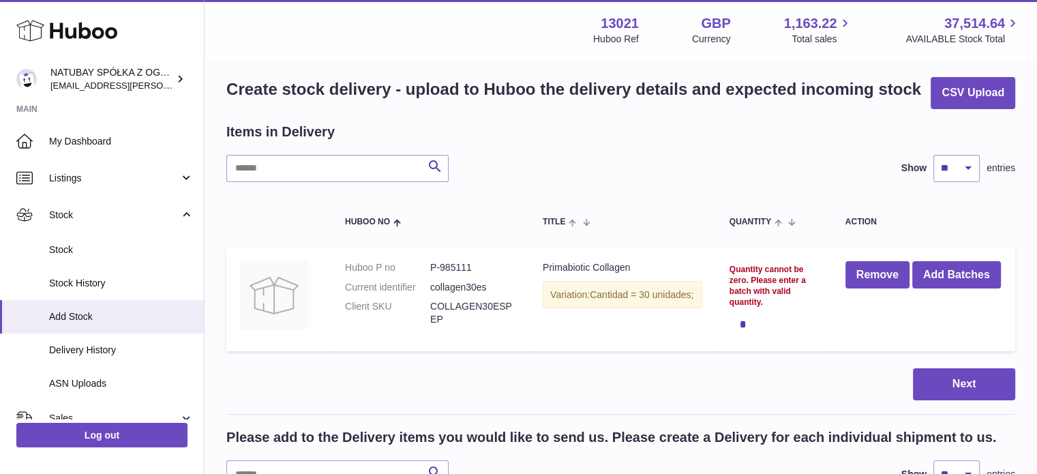
scroll to position [0, 0]
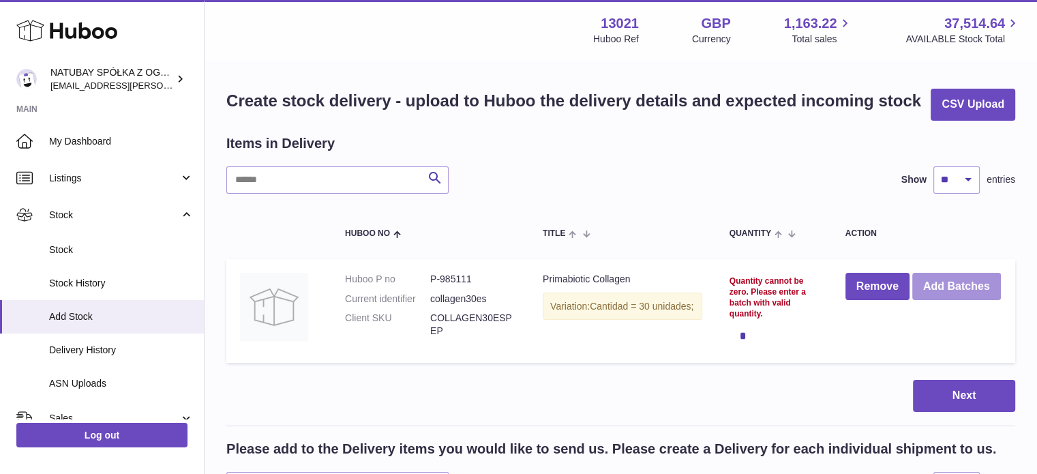
click at [912, 301] on button "Add Batches" at bounding box center [956, 287] width 89 height 28
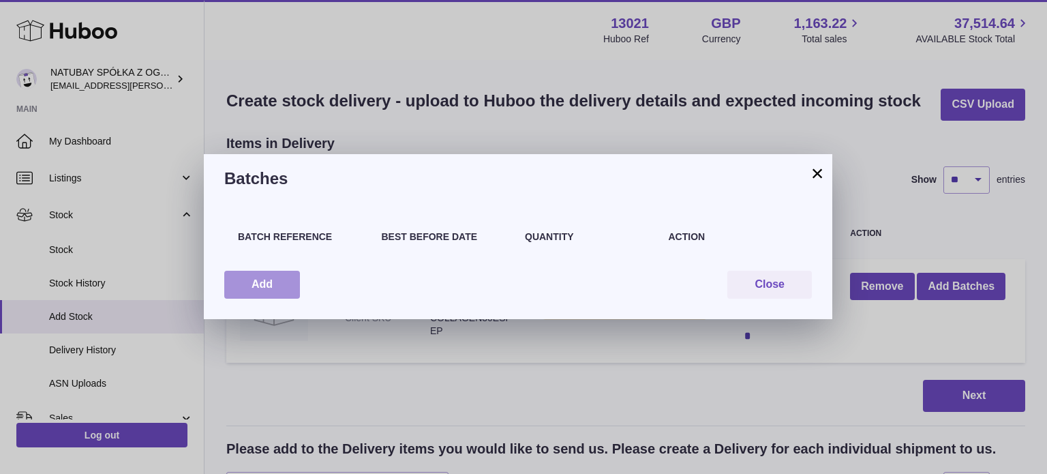
click at [302, 281] on div "Add Close" at bounding box center [517, 285] width 587 height 28
click at [287, 281] on button "Add" at bounding box center [262, 285] width 76 height 28
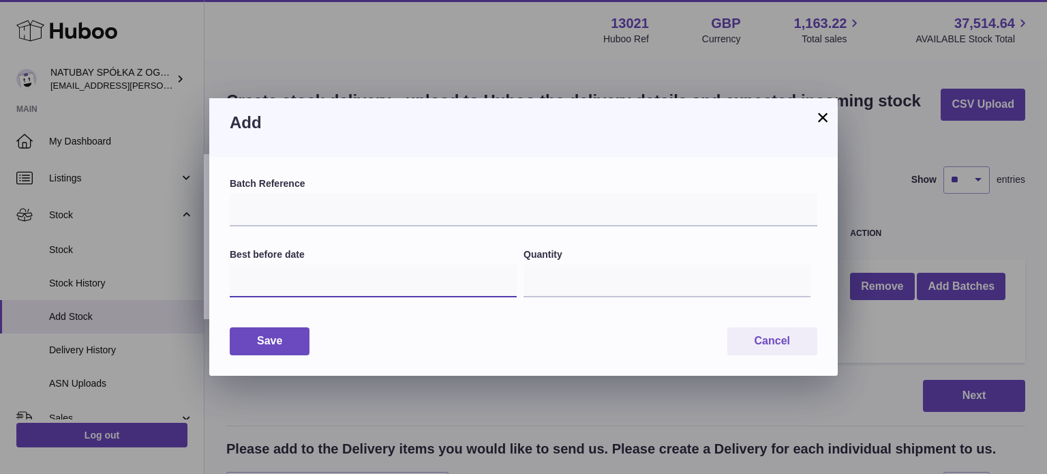
click at [386, 279] on input "text" at bounding box center [373, 280] width 287 height 33
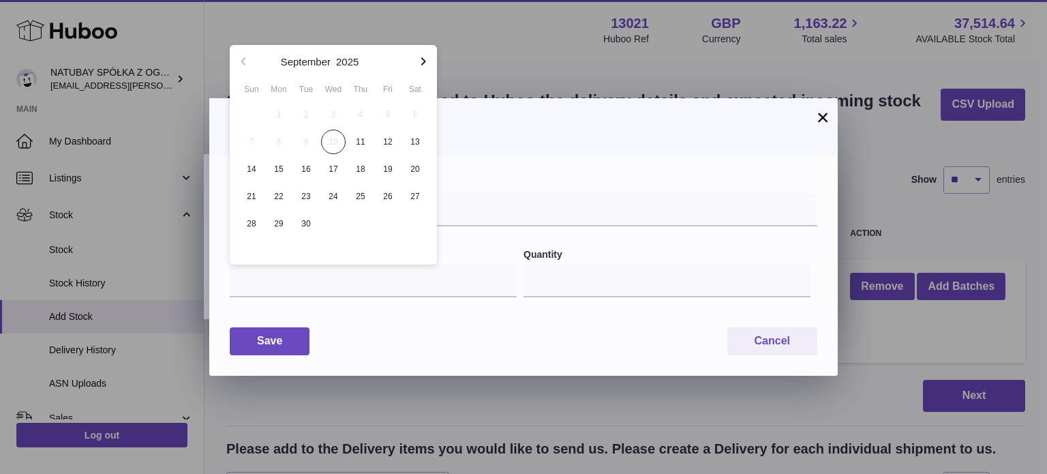
click at [769, 116] on h3 "Add" at bounding box center [523, 123] width 587 height 22
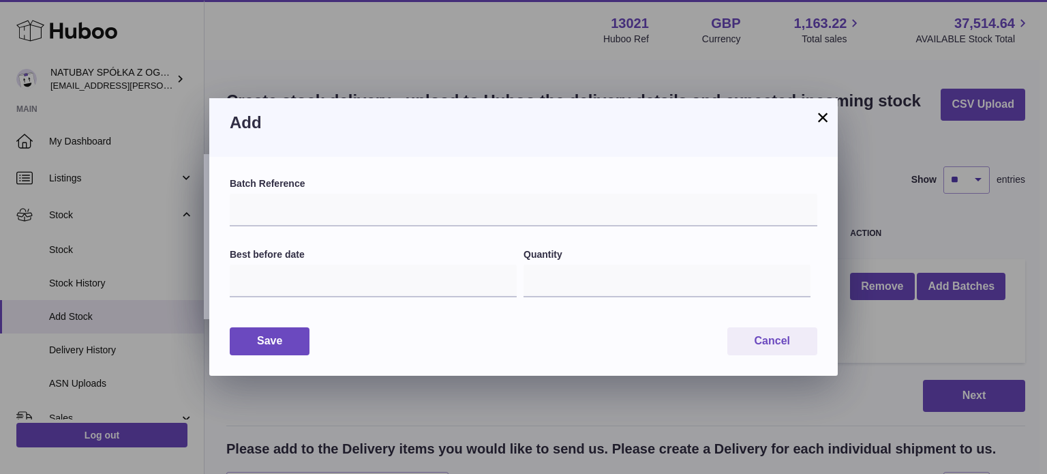
click at [825, 116] on button "×" at bounding box center [822, 117] width 16 height 16
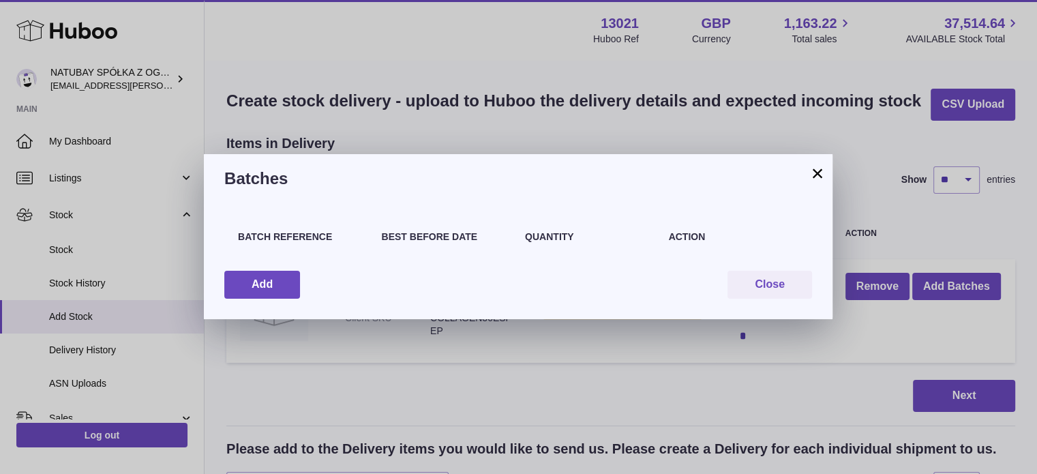
click at [813, 168] on button "×" at bounding box center [817, 173] width 16 height 16
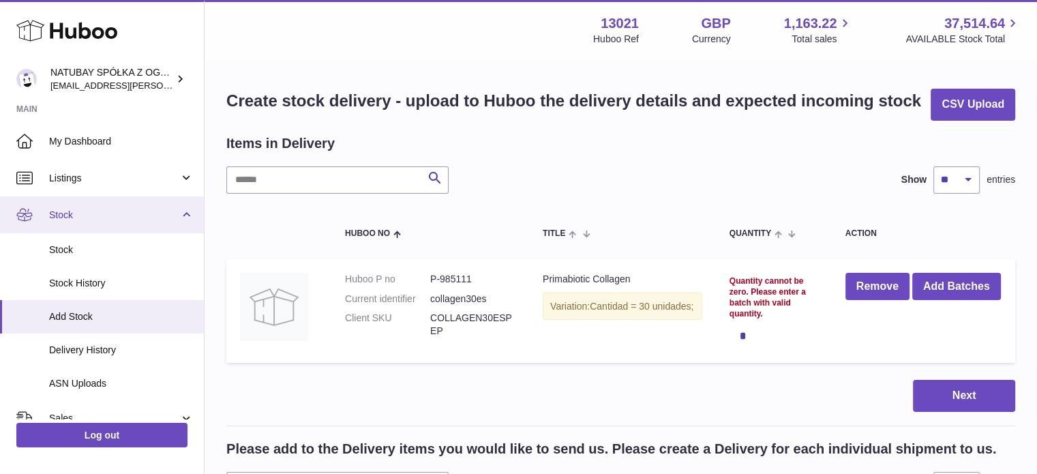
click at [79, 209] on span "Stock" at bounding box center [114, 215] width 130 height 13
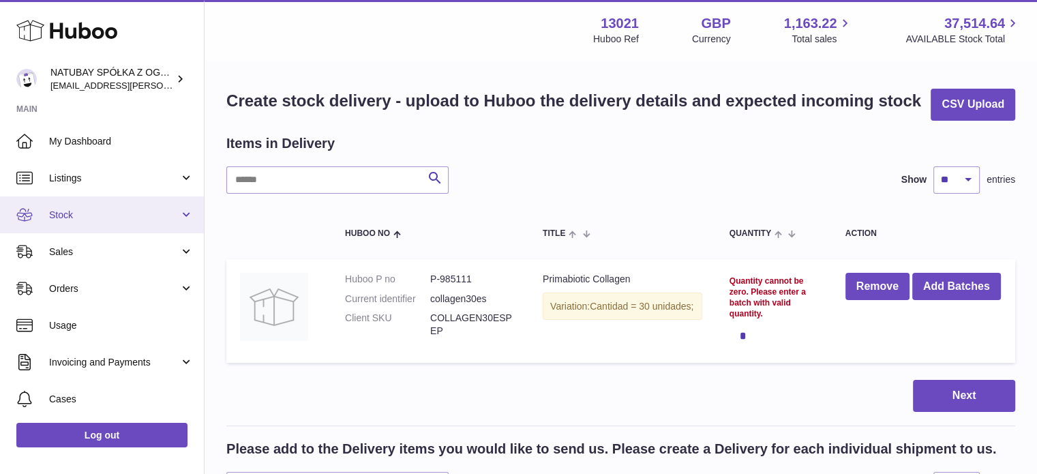
click at [80, 214] on span "Stock" at bounding box center [114, 215] width 130 height 13
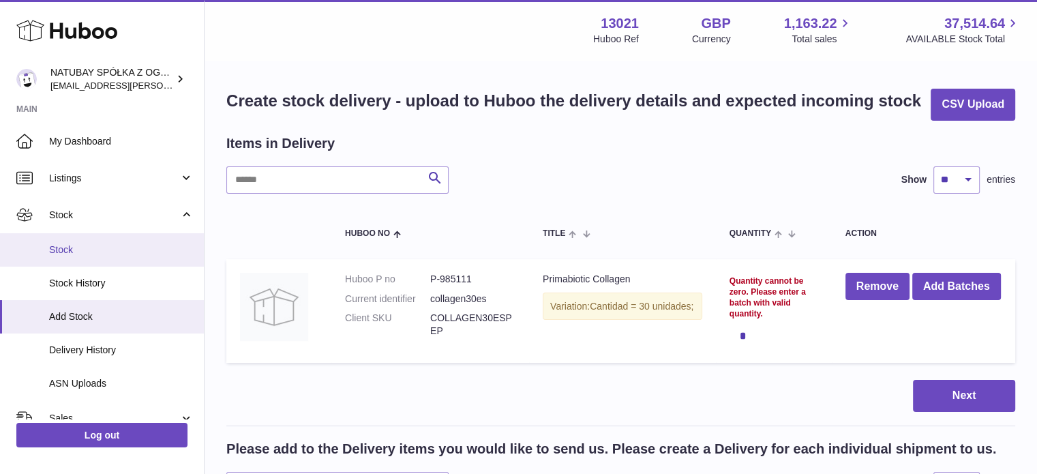
click at [81, 242] on link "Stock" at bounding box center [102, 249] width 204 height 33
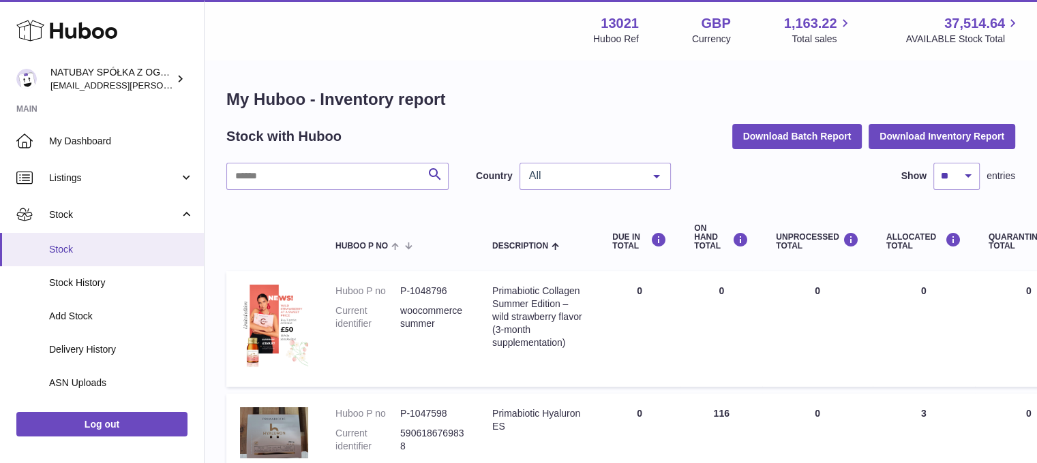
click at [87, 233] on link "Stock" at bounding box center [102, 249] width 204 height 33
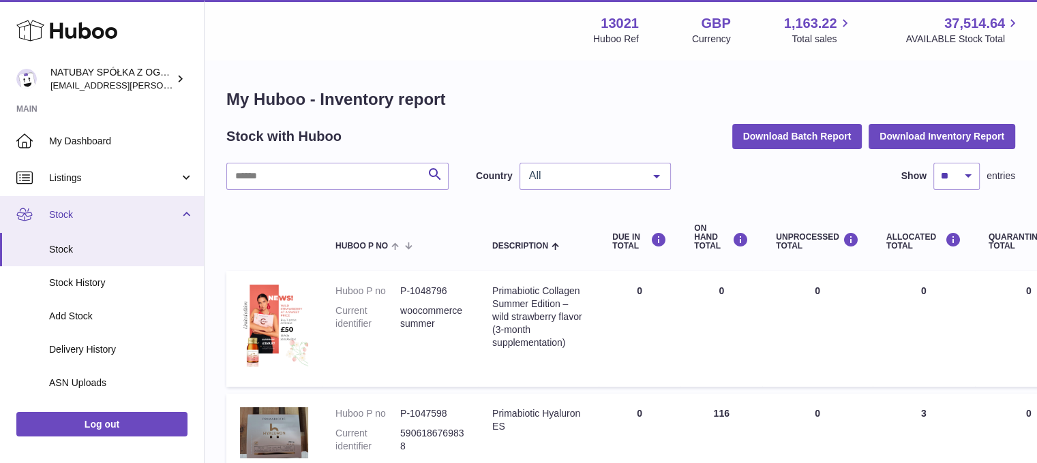
click at [85, 221] on link "Stock" at bounding box center [102, 214] width 204 height 37
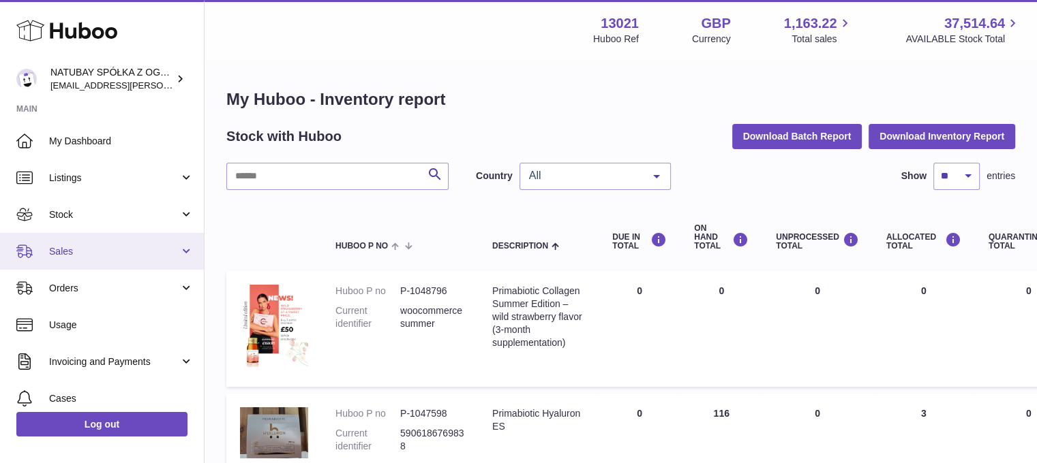
click at [82, 256] on span "Sales" at bounding box center [114, 251] width 130 height 13
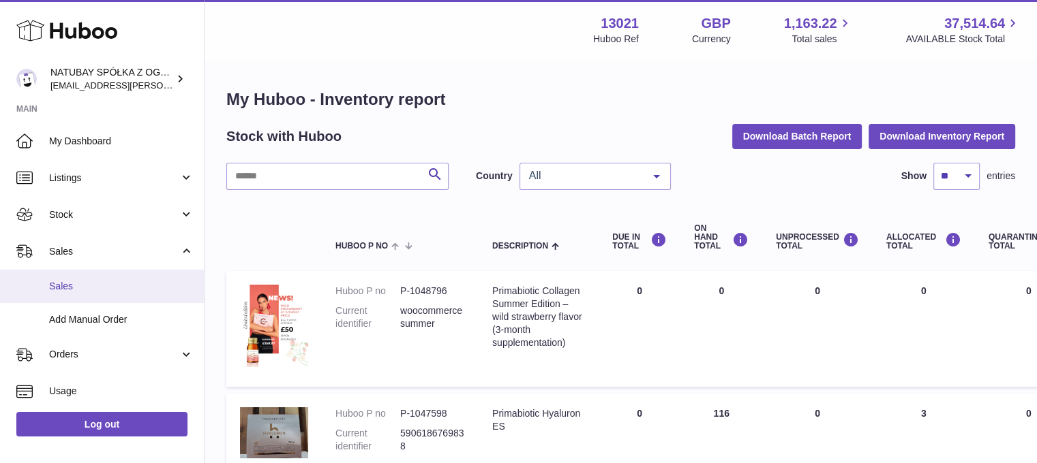
click at [88, 280] on span "Sales" at bounding box center [121, 286] width 144 height 13
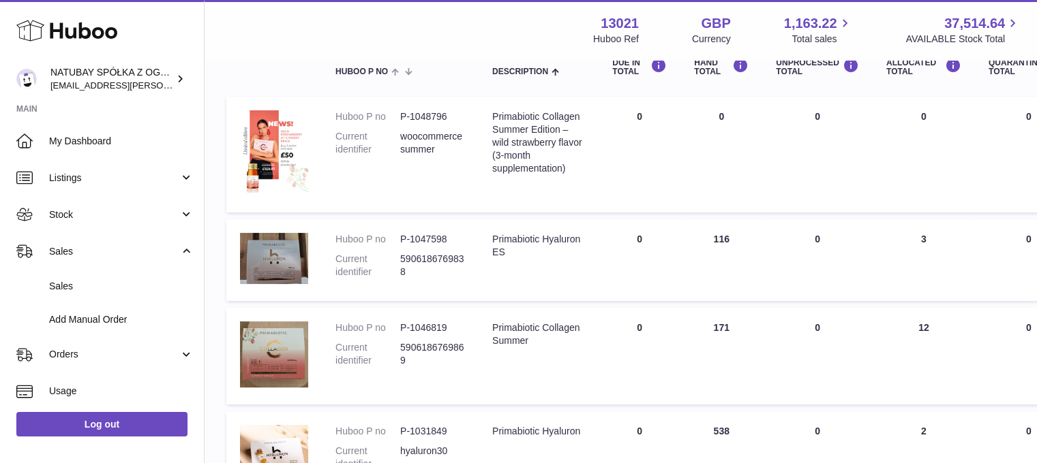
scroll to position [273, 0]
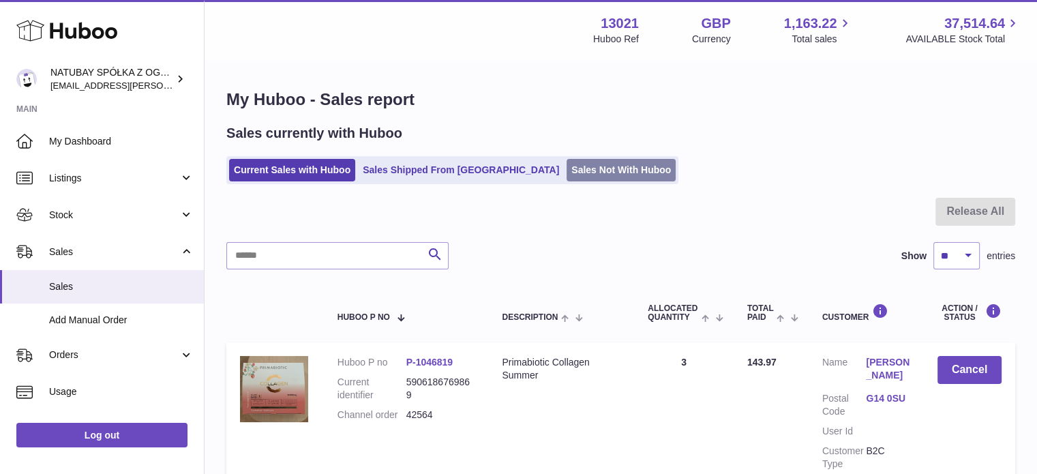
click at [602, 168] on link "Sales Not With Huboo" at bounding box center [620, 170] width 109 height 22
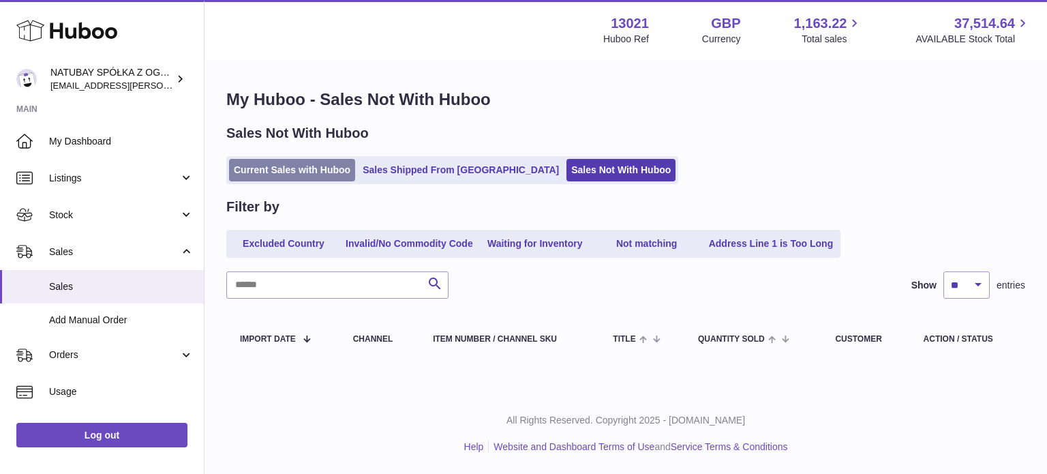
click at [291, 160] on link "Current Sales with Huboo" at bounding box center [292, 170] width 126 height 22
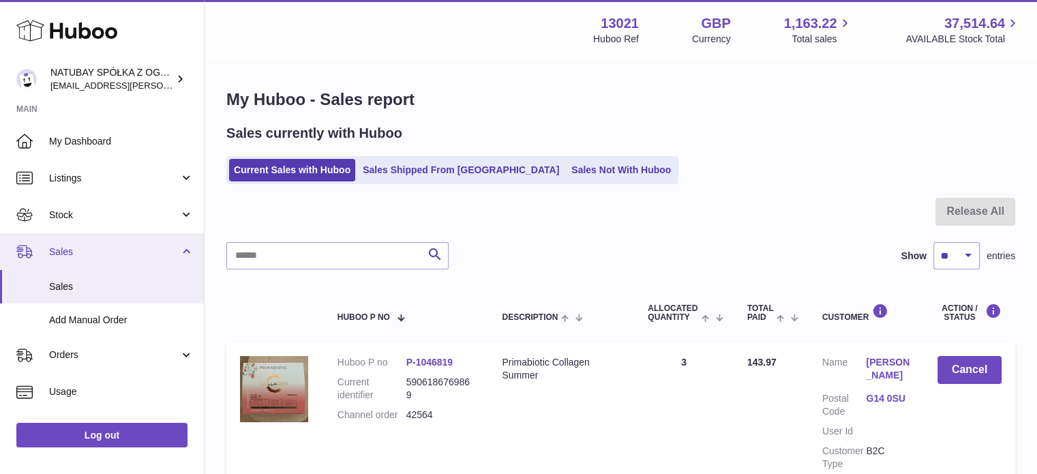
click at [112, 243] on link "Sales" at bounding box center [102, 251] width 204 height 37
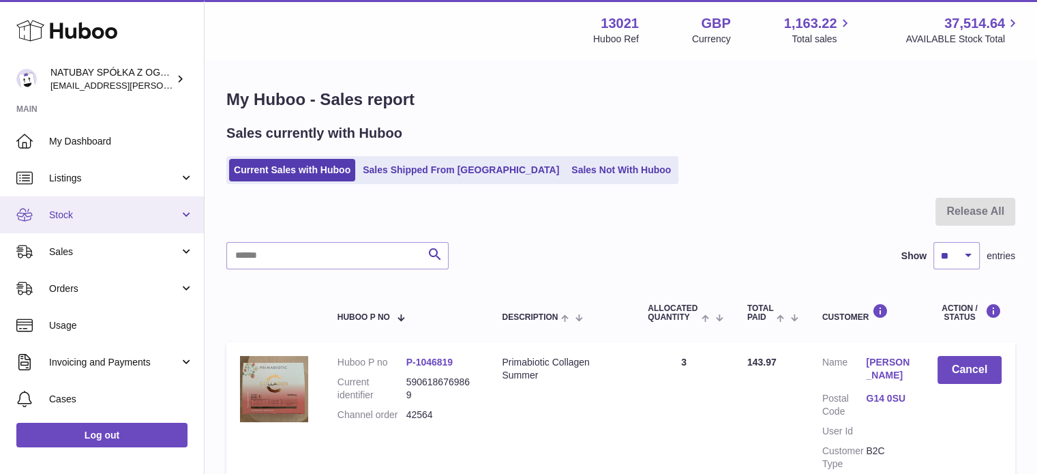
click at [106, 215] on span "Stock" at bounding box center [114, 215] width 130 height 13
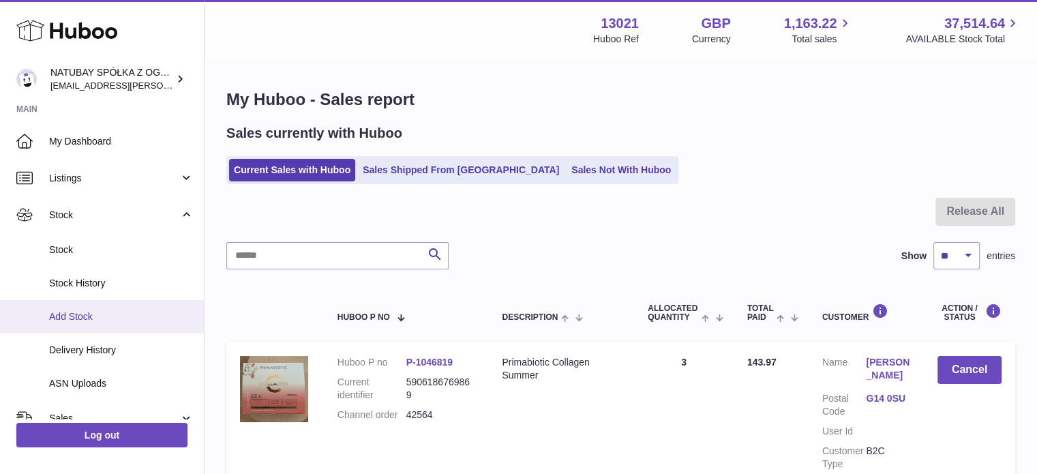
click at [98, 321] on span "Add Stock" at bounding box center [121, 316] width 144 height 13
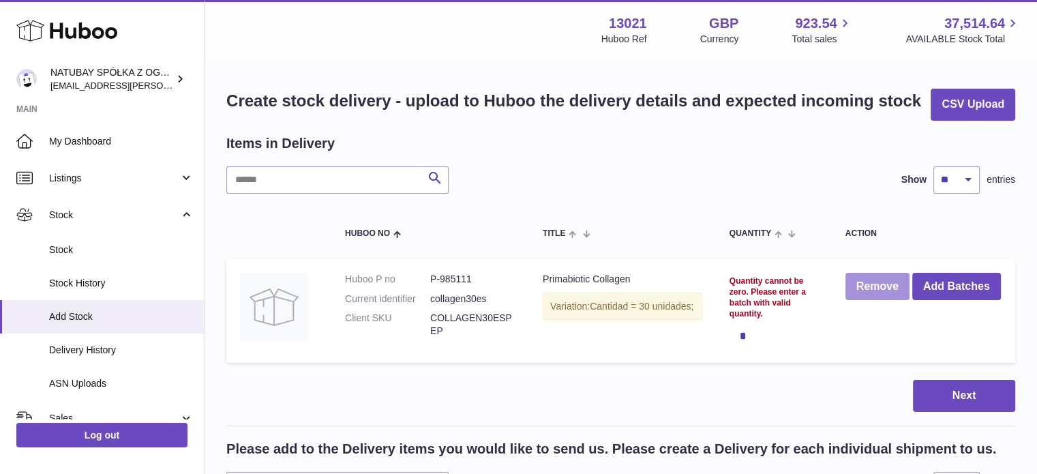
click at [878, 283] on button "Remove" at bounding box center [877, 287] width 64 height 28
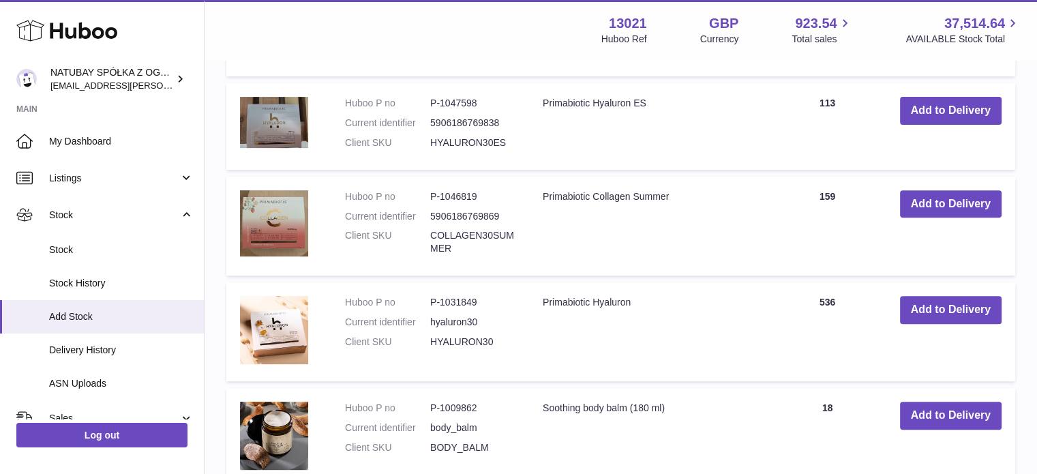
scroll to position [273, 0]
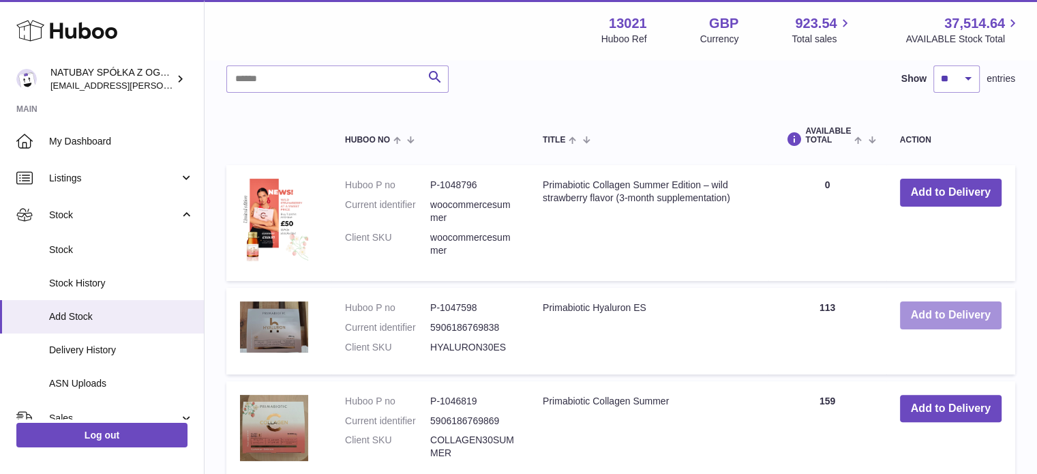
click at [958, 308] on button "Add to Delivery" at bounding box center [951, 315] width 102 height 28
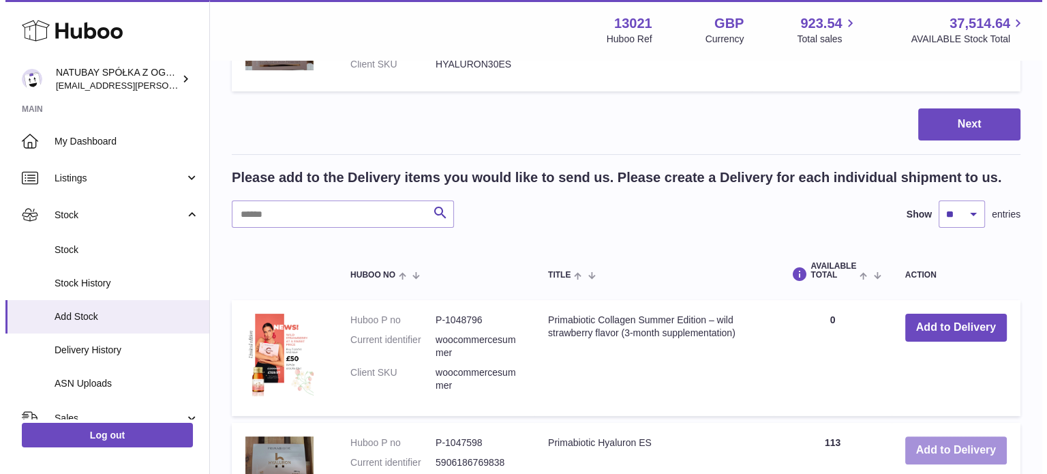
scroll to position [116, 0]
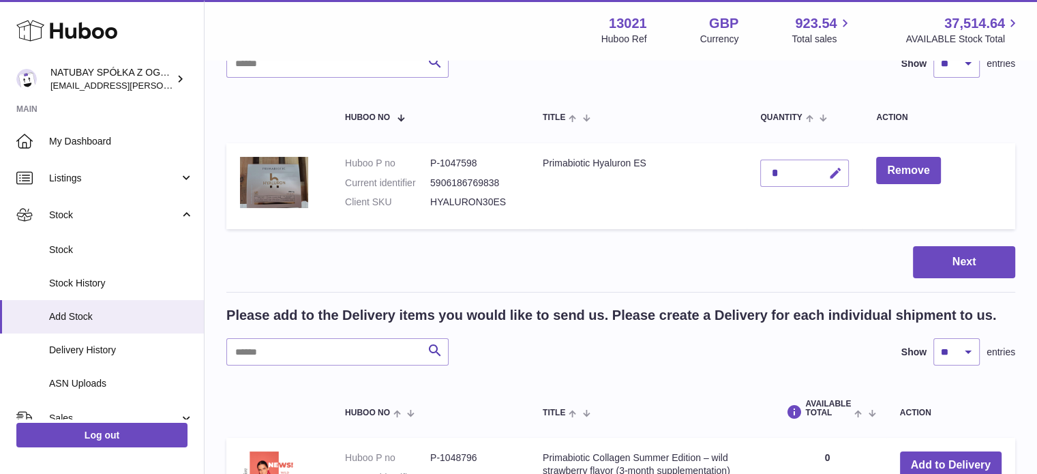
click at [834, 169] on icon "button" at bounding box center [834, 173] width 14 height 14
drag, startPoint x: 768, startPoint y: 167, endPoint x: 750, endPoint y: 163, distance: 18.8
click at [750, 164] on td "*" at bounding box center [804, 186] width 116 height 87
type input "***"
click at [820, 162] on button "submit" at bounding box center [833, 173] width 26 height 22
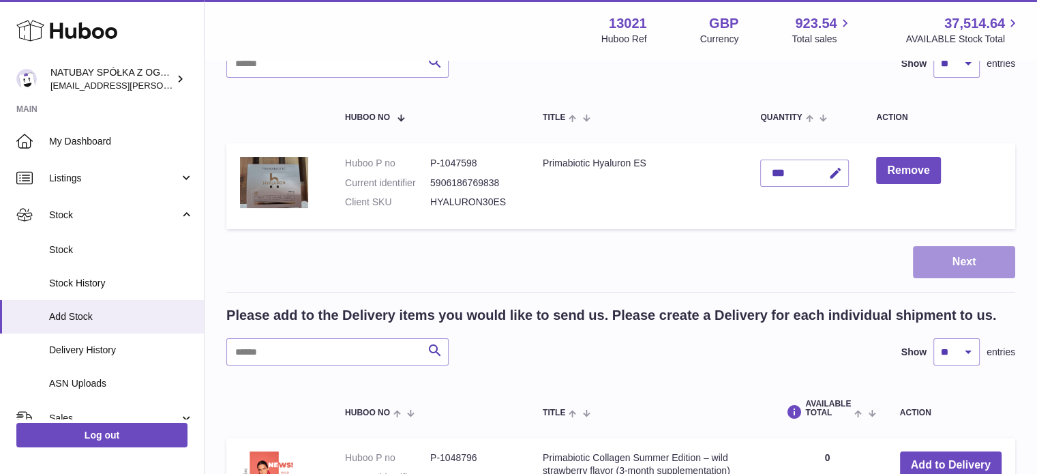
click at [969, 259] on button "Next" at bounding box center [964, 262] width 102 height 32
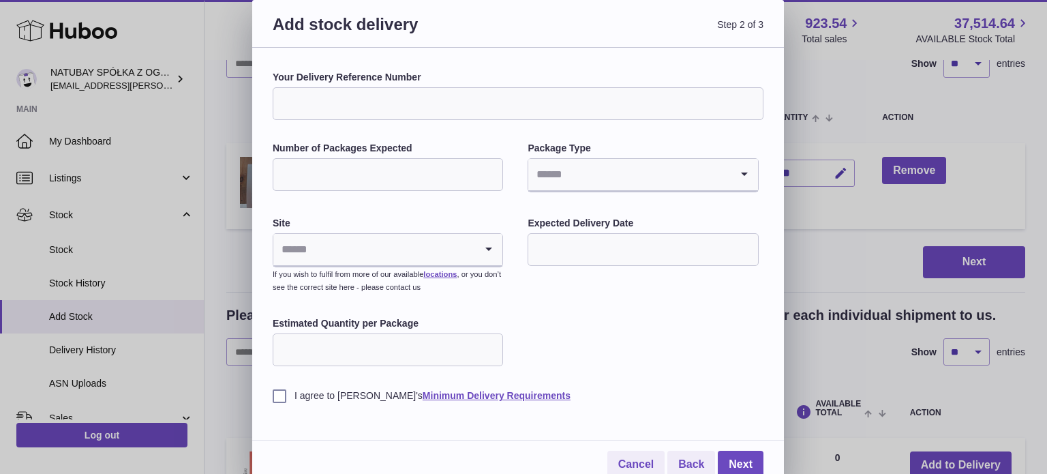
click at [592, 243] on input "text" at bounding box center [642, 249] width 230 height 33
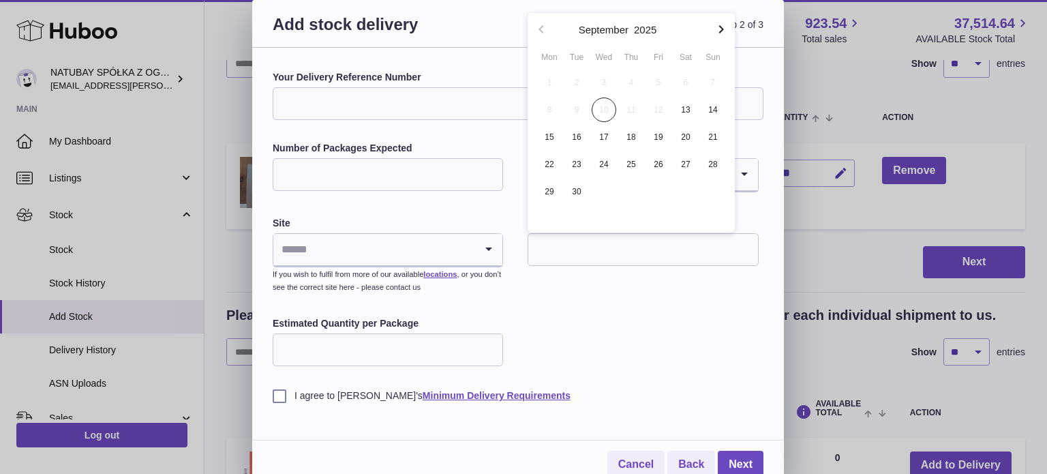
drag, startPoint x: 461, startPoint y: 112, endPoint x: 466, endPoint y: 124, distance: 12.8
click at [461, 112] on input "Your Delivery Reference Number" at bounding box center [518, 103] width 491 height 33
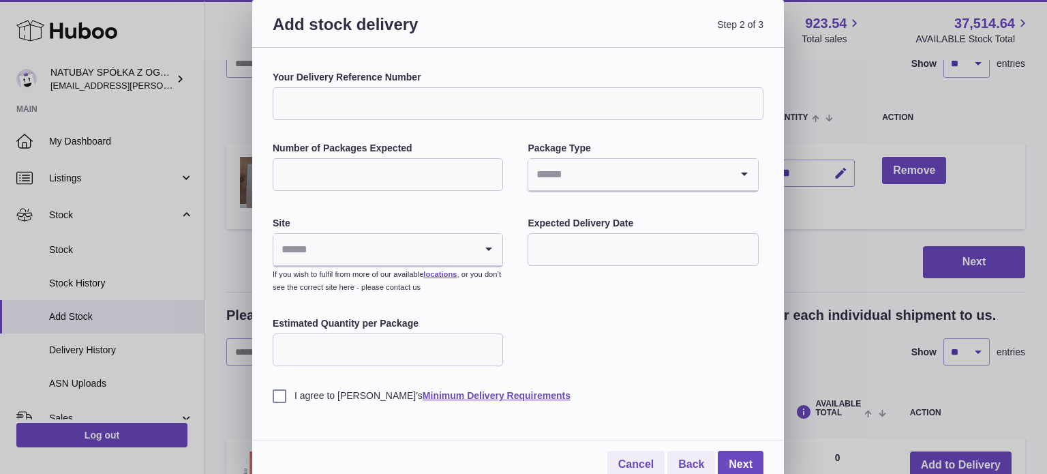
drag, startPoint x: 447, startPoint y: 185, endPoint x: 533, endPoint y: 185, distance: 85.9
click at [447, 185] on input "Number of Packages Expected" at bounding box center [388, 174] width 230 height 33
click at [634, 145] on label "Package Type" at bounding box center [642, 148] width 230 height 13
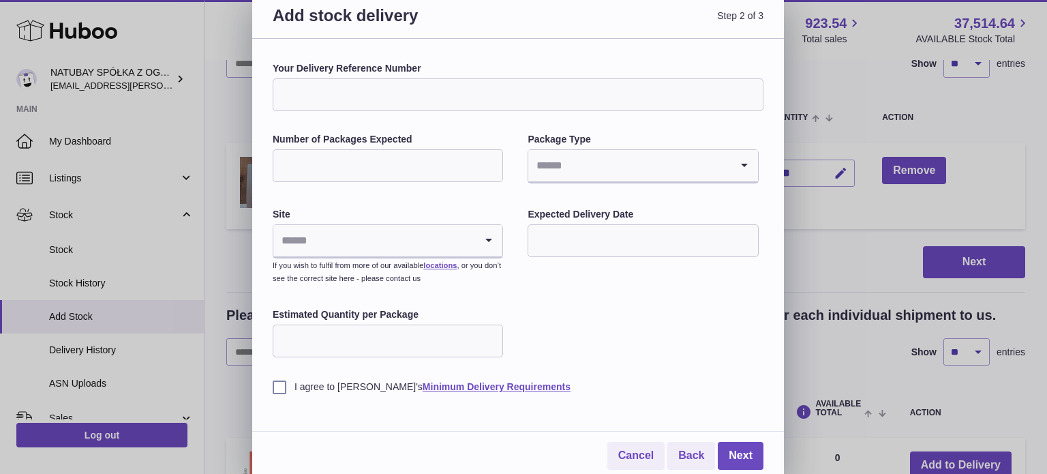
scroll to position [12, 0]
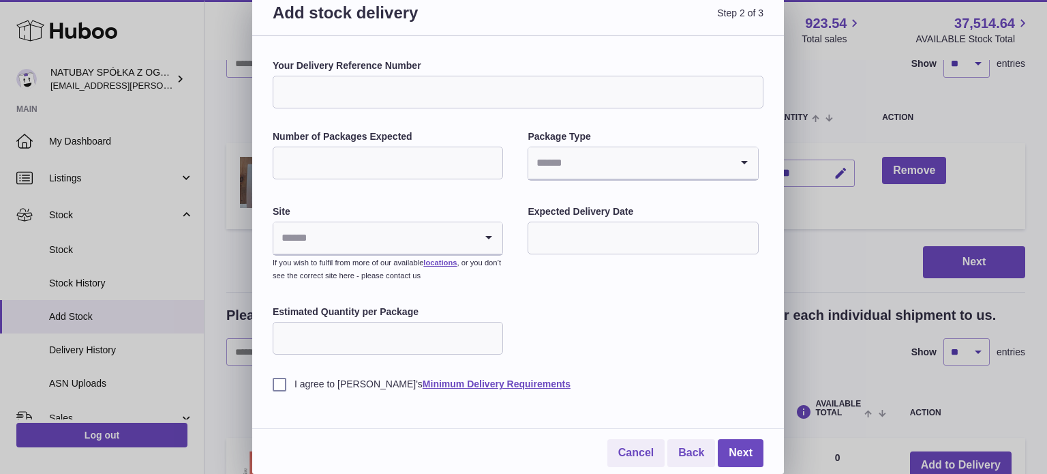
click at [300, 382] on label "I agree to Huboo's Minimum Delivery Requirements" at bounding box center [518, 384] width 491 height 13
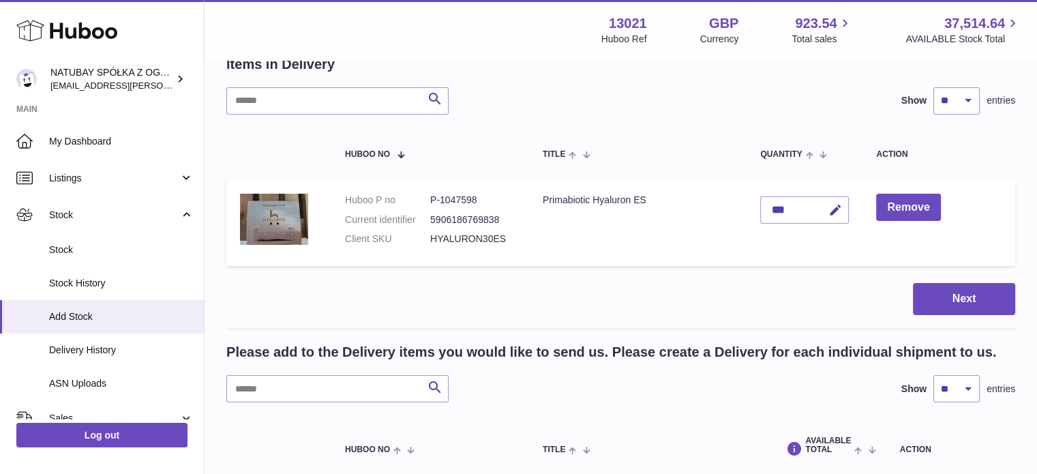
scroll to position [48, 0]
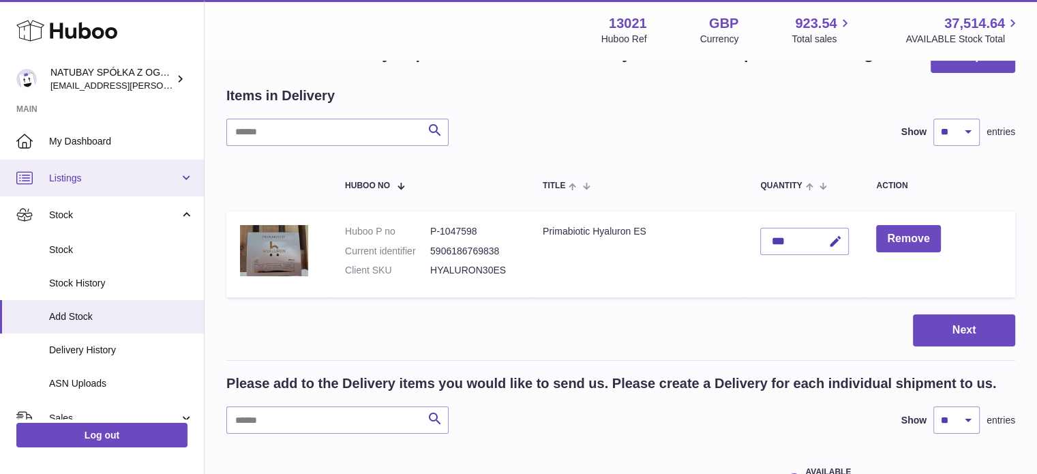
click at [104, 183] on span "Listings" at bounding box center [114, 178] width 130 height 13
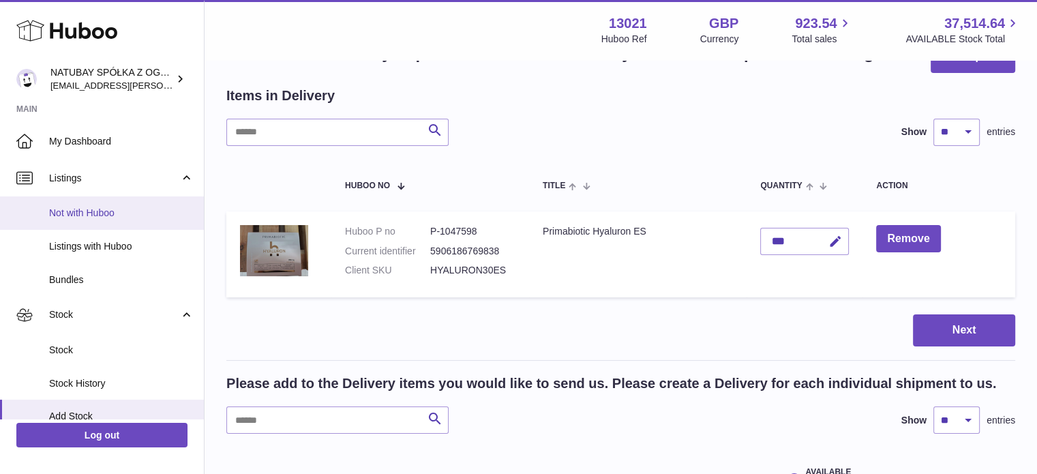
click at [102, 215] on span "Not with Huboo" at bounding box center [121, 212] width 144 height 13
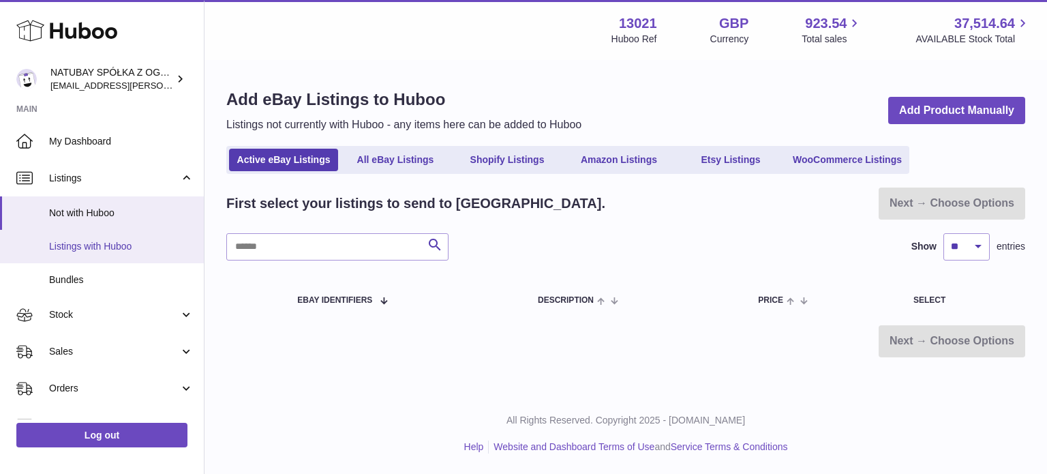
click at [94, 241] on span "Listings with Huboo" at bounding box center [121, 246] width 144 height 13
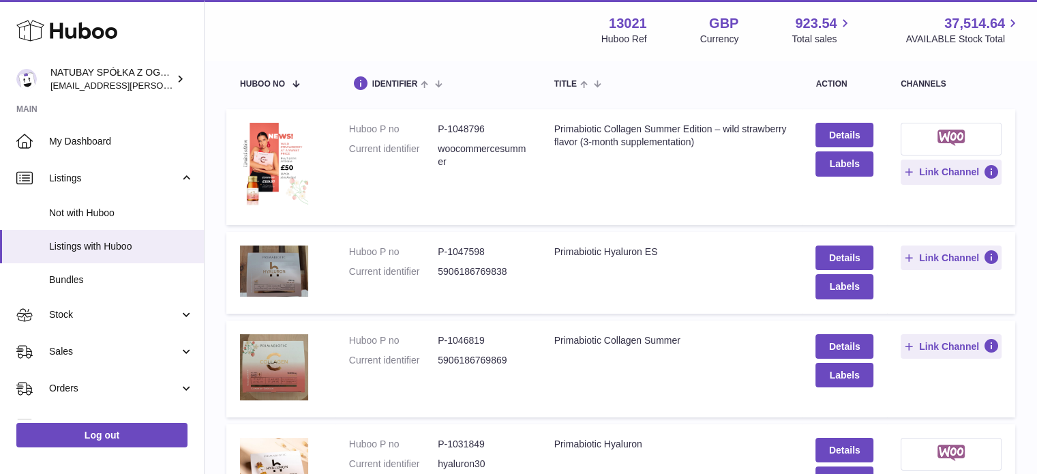
scroll to position [273, 0]
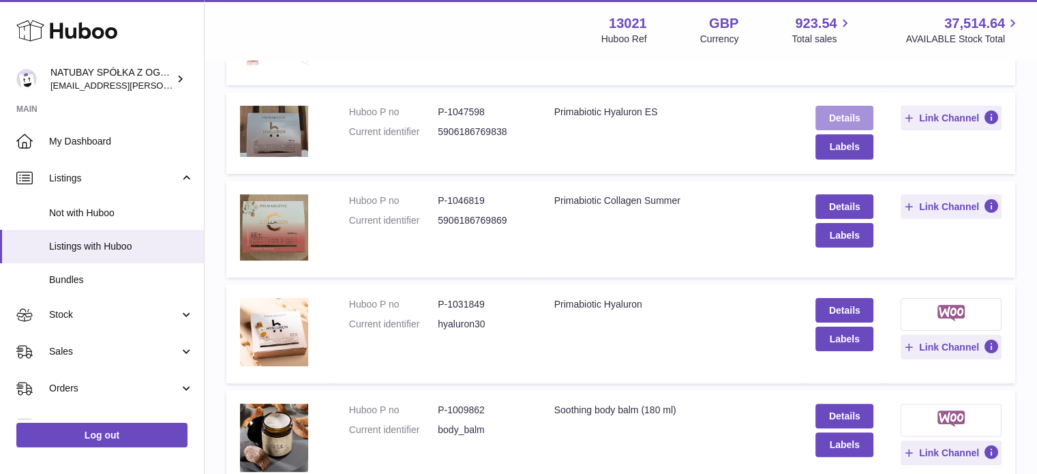
click at [846, 116] on link "Details" at bounding box center [843, 118] width 57 height 25
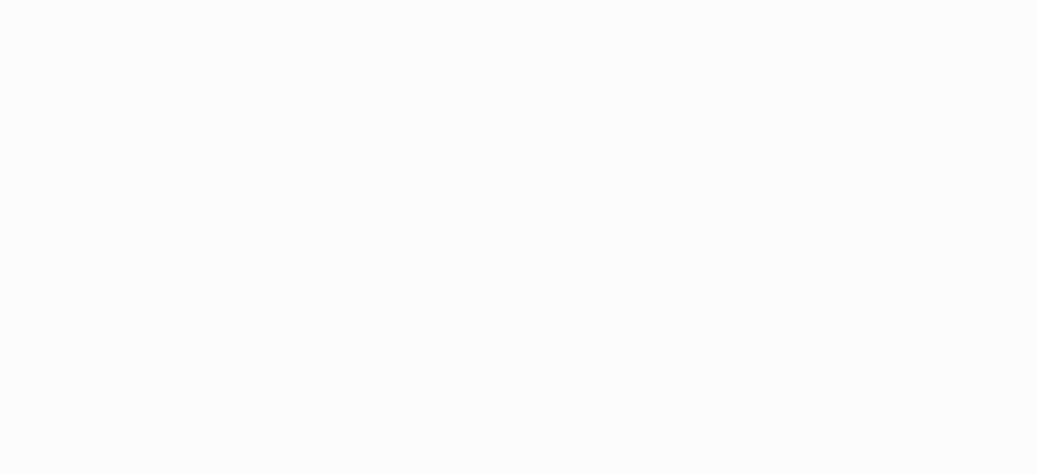
select select
select select "****"
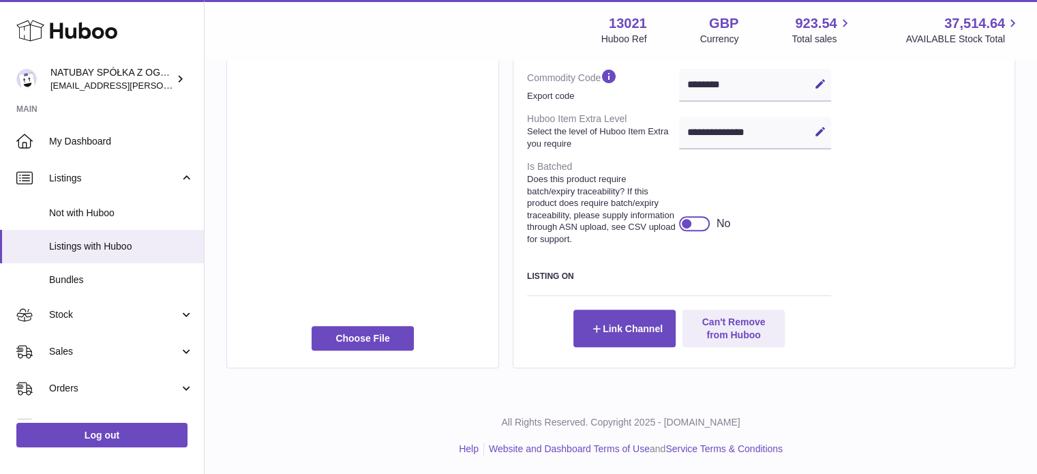
scroll to position [567, 0]
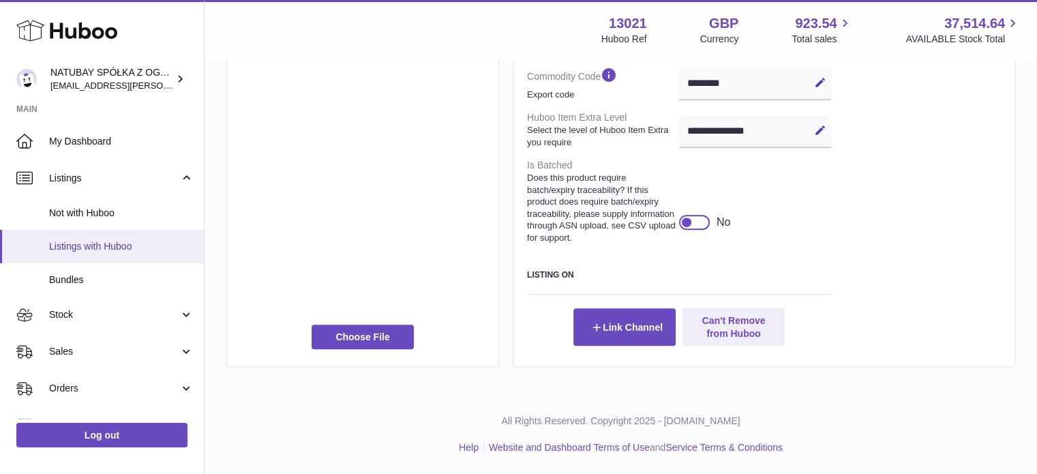
click at [90, 242] on span "Listings with Huboo" at bounding box center [121, 246] width 144 height 13
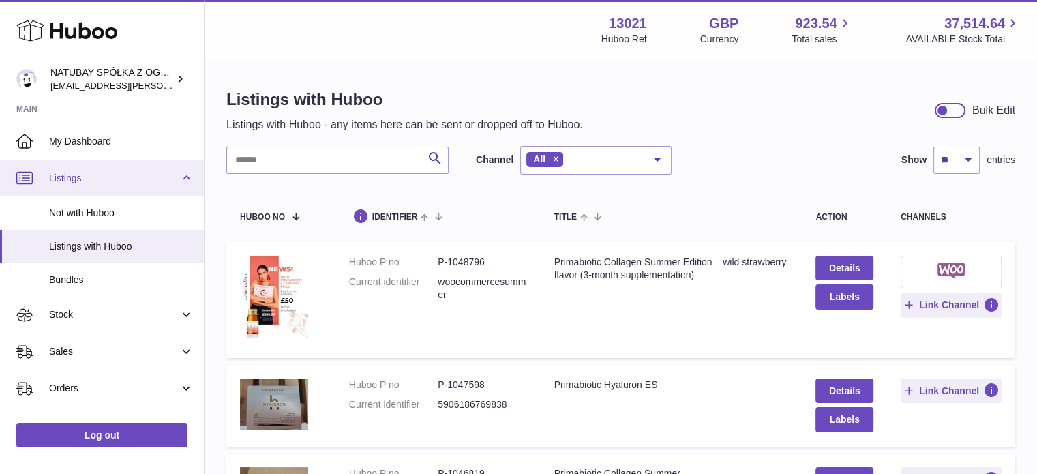
click at [80, 169] on link "Listings" at bounding box center [102, 177] width 204 height 37
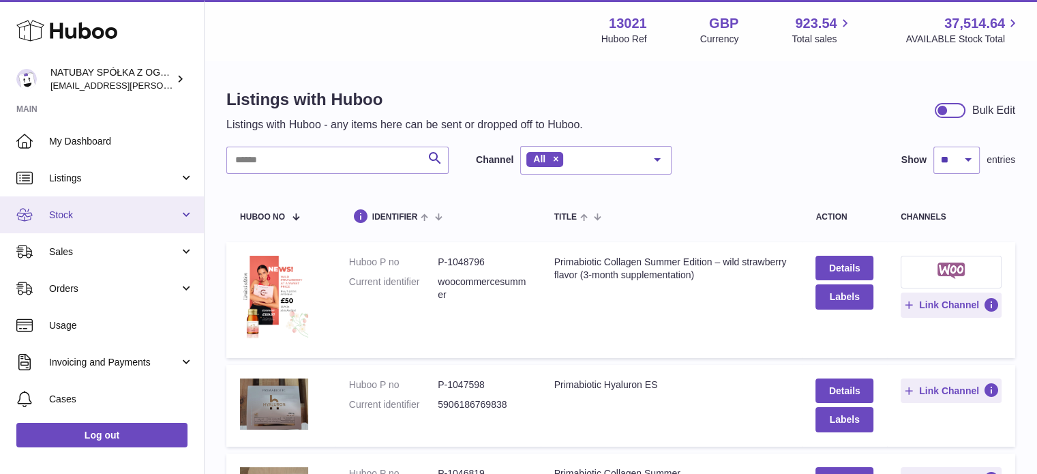
click at [109, 206] on link "Stock" at bounding box center [102, 214] width 204 height 37
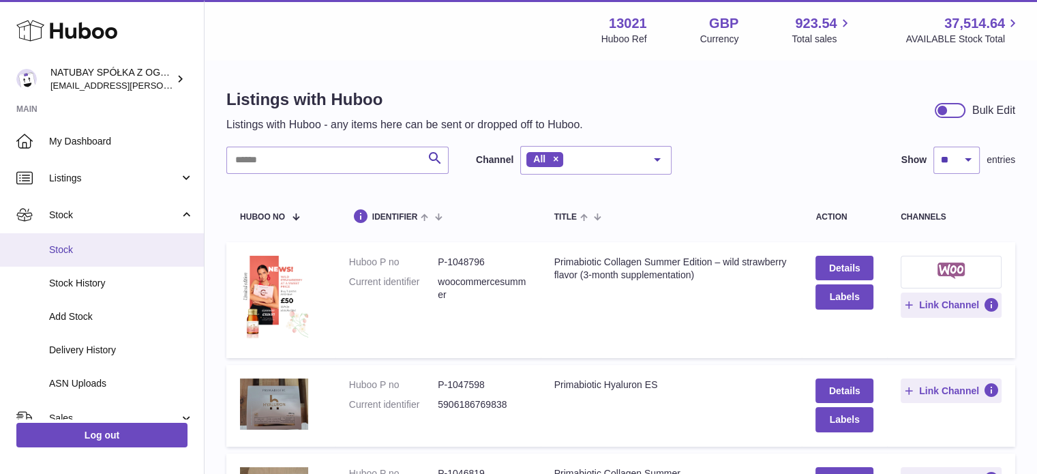
click at [100, 253] on span "Stock" at bounding box center [121, 249] width 144 height 13
